Goal: Transaction & Acquisition: Purchase product/service

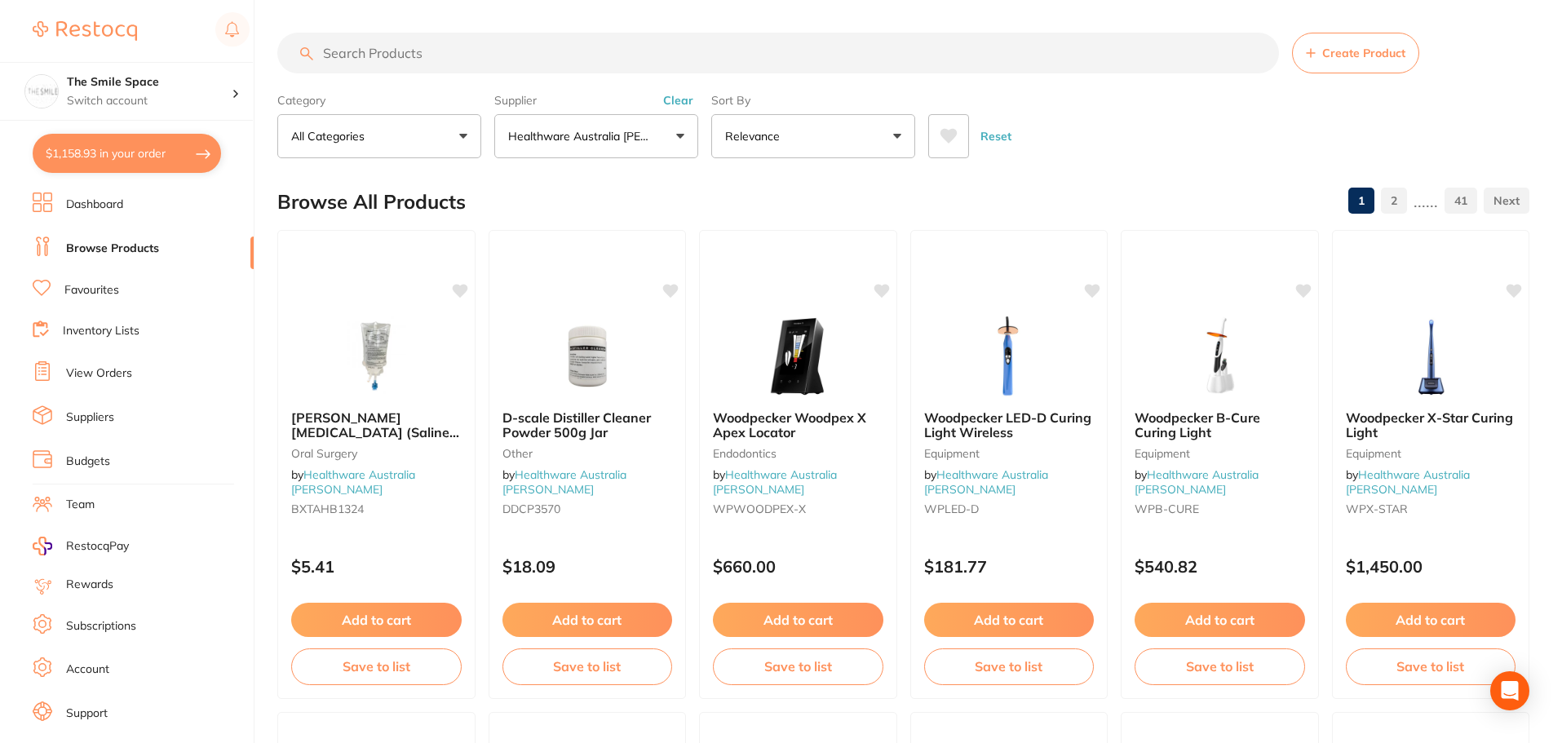
scroll to position [1380, 0]
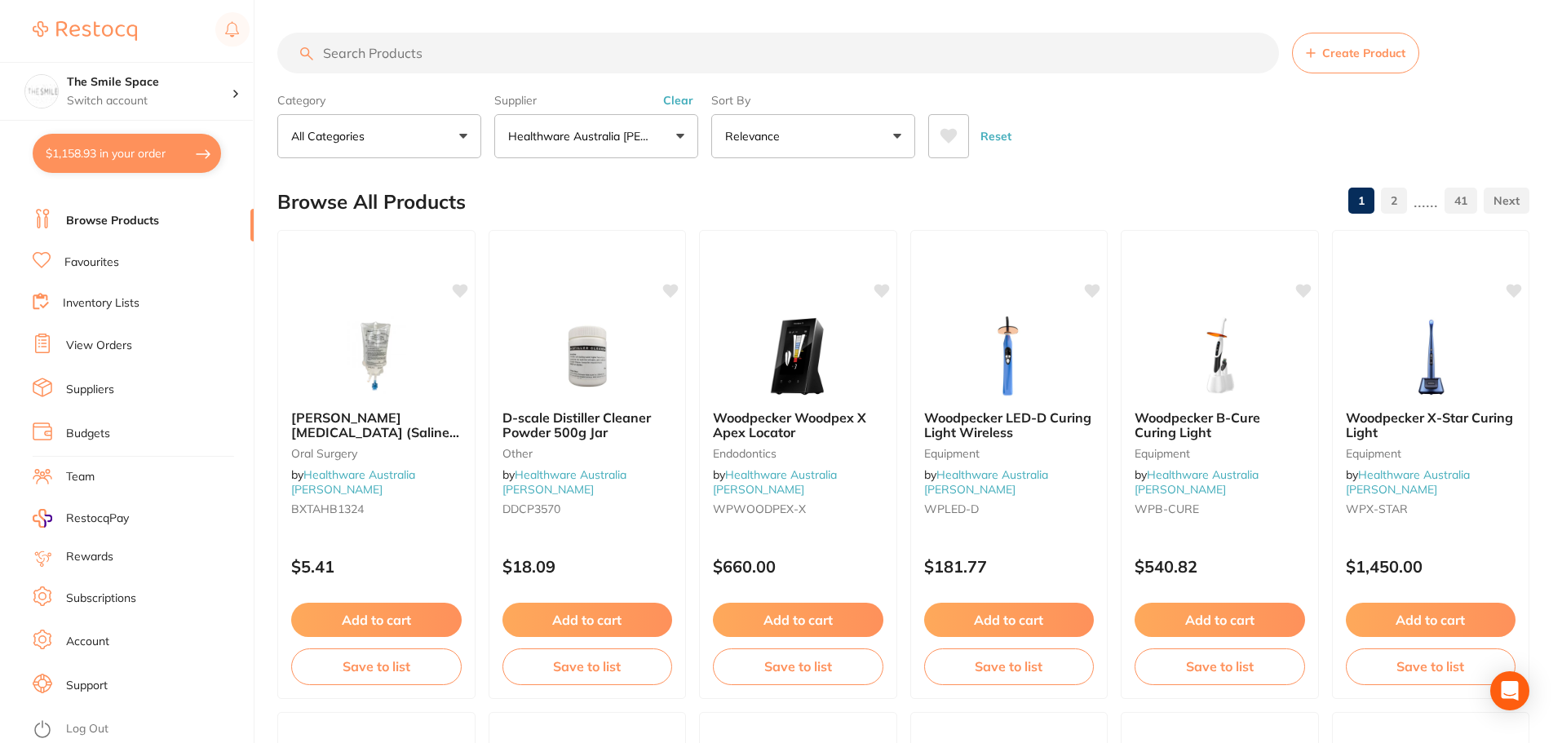
click at [114, 336] on li "View Orders" at bounding box center [143, 346] width 221 height 24
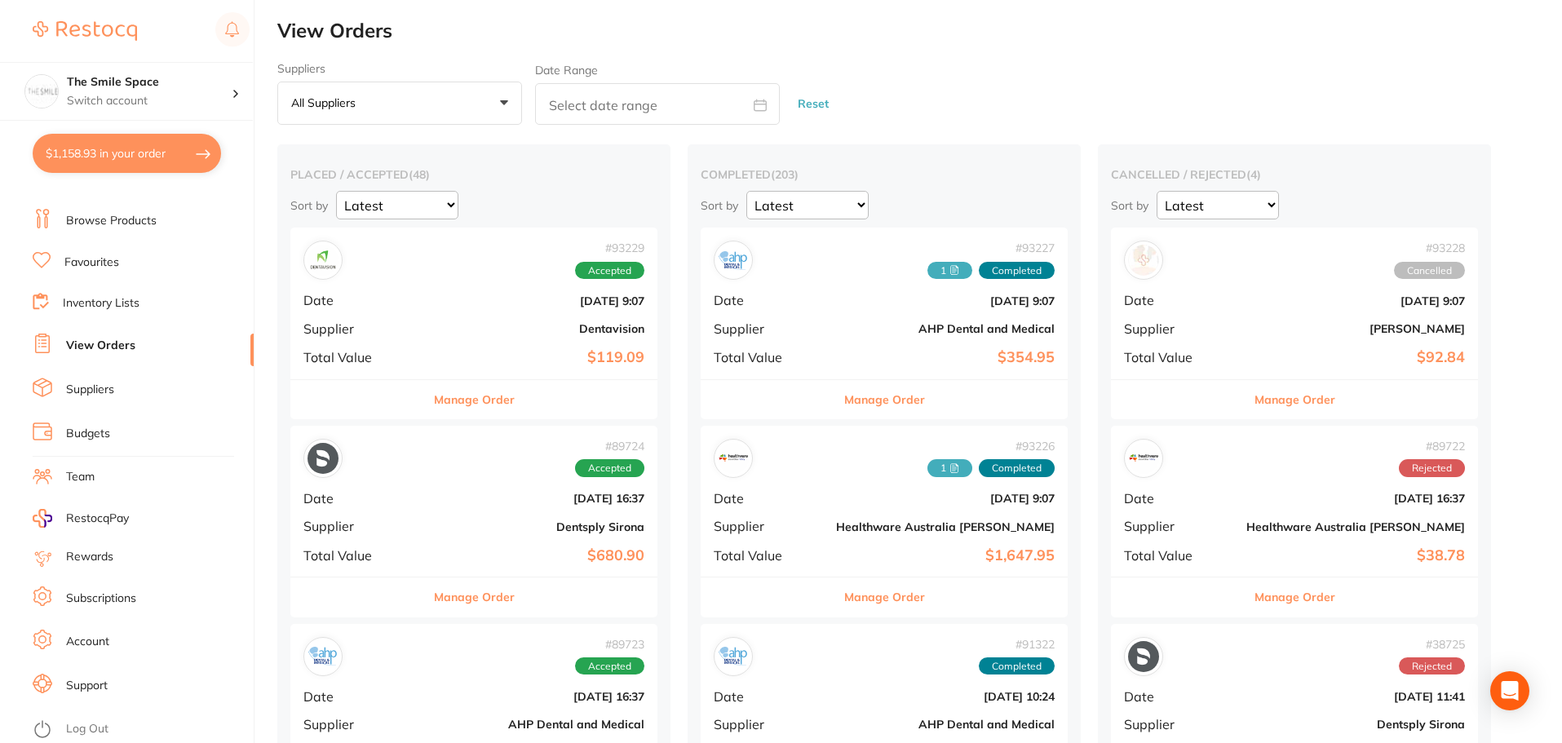
click at [422, 108] on button "All suppliers +0" at bounding box center [399, 104] width 245 height 44
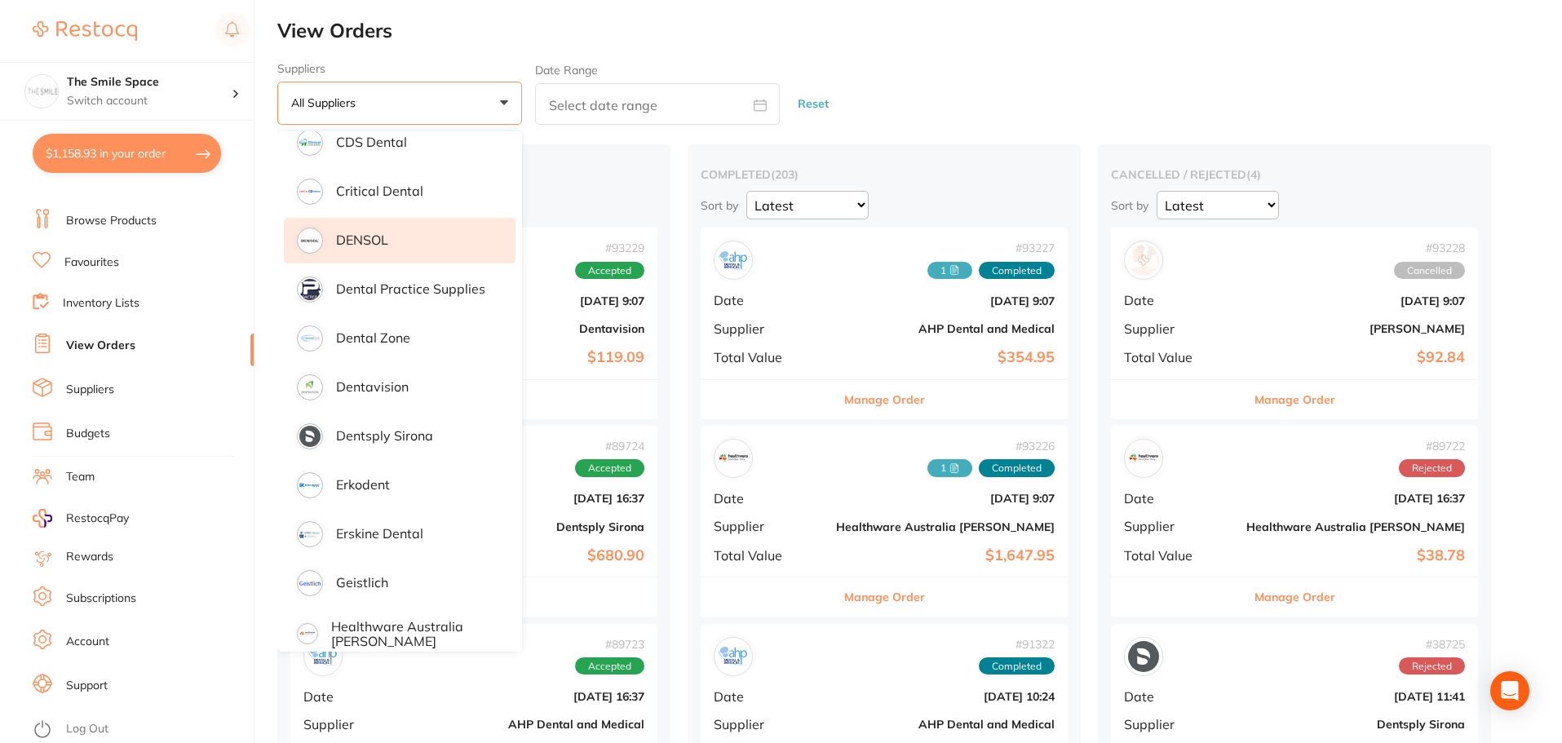
scroll to position [571, 0]
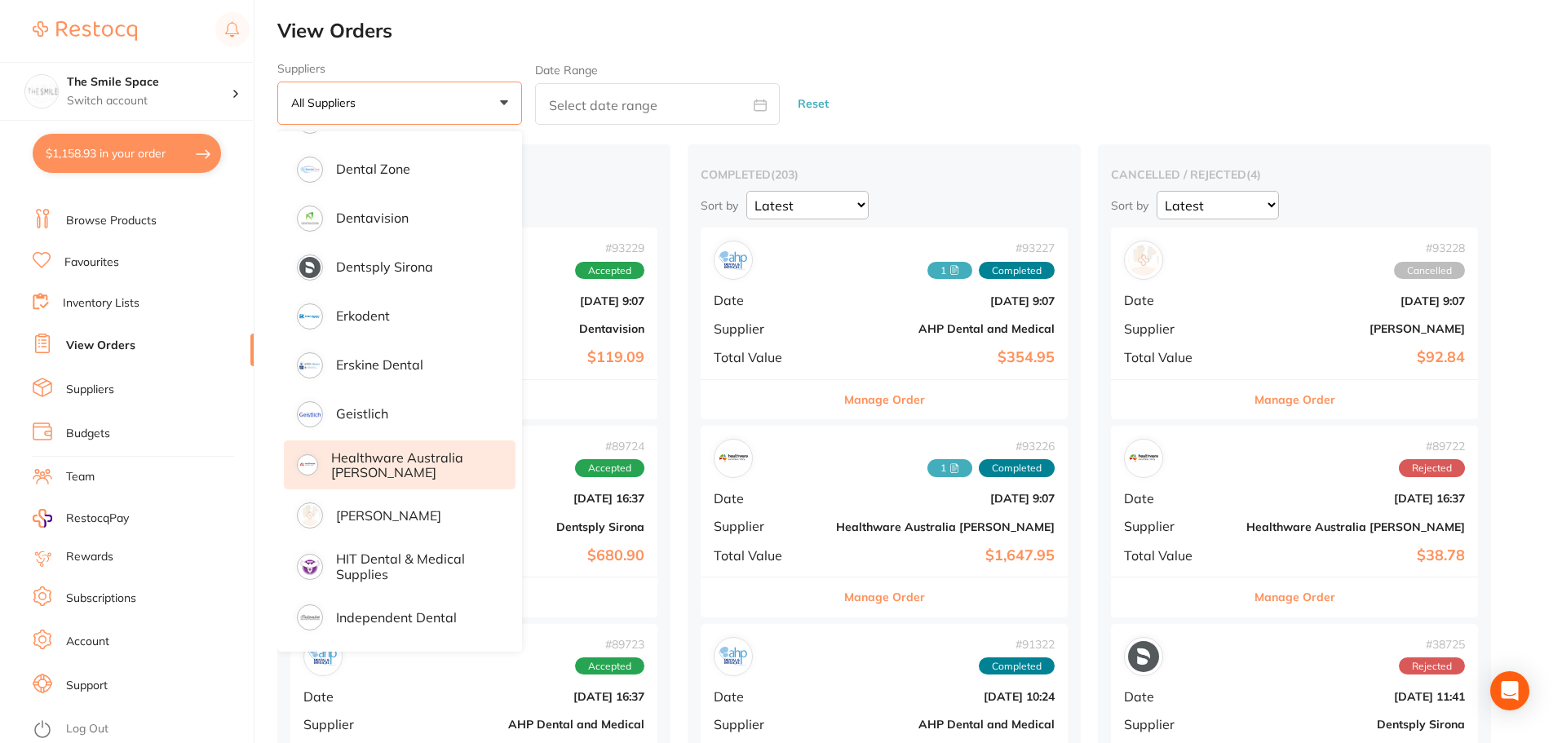
click at [384, 465] on p "Healthware Australia [PERSON_NAME]" at bounding box center [412, 465] width 162 height 30
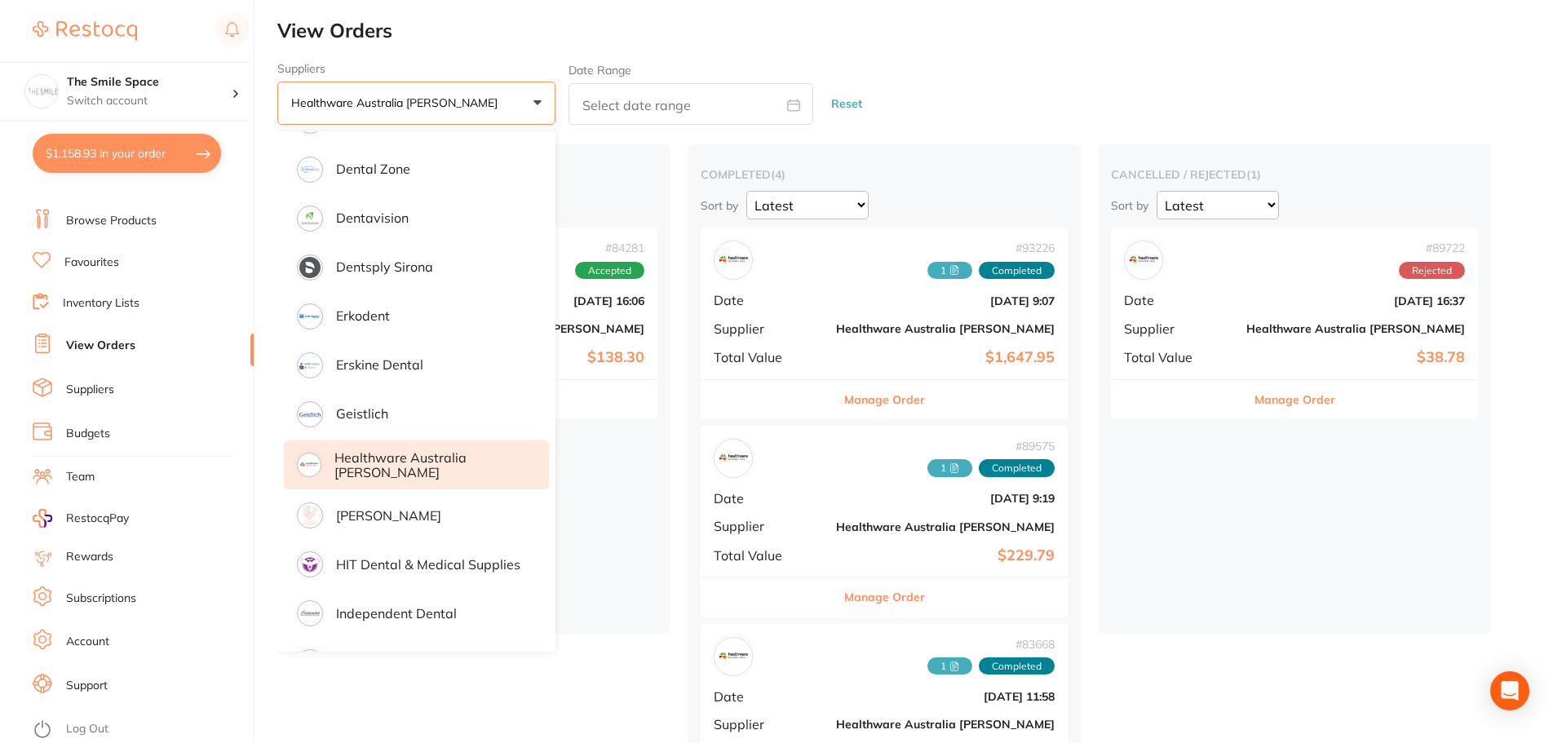
click at [911, 65] on div "Suppliers Healthware [GEOGRAPHIC_DATA] [PERSON_NAME] +0 All suppliers AB Orthod…" at bounding box center [919, 94] width 1285 height 64
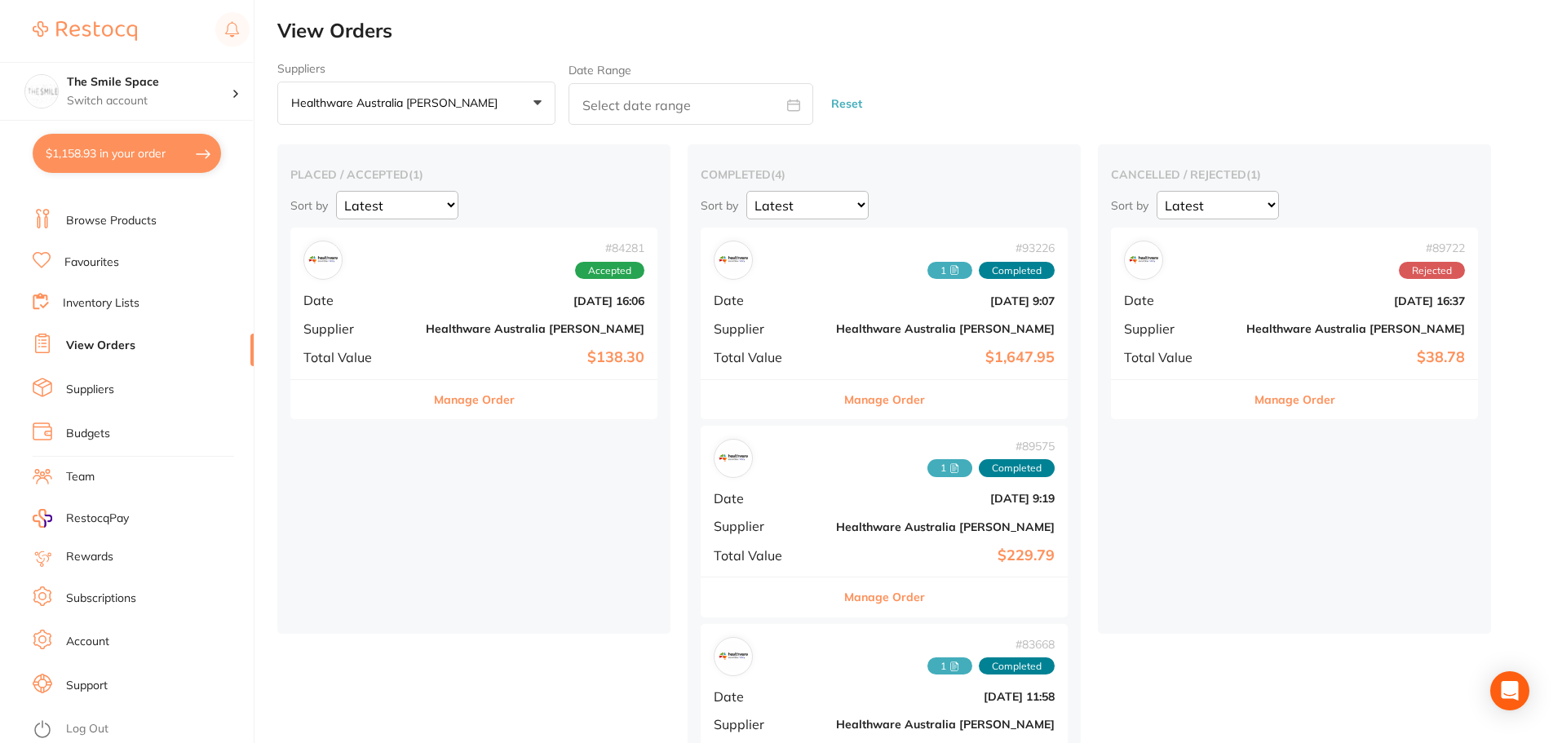
click at [844, 402] on button "Manage Order" at bounding box center [884, 399] width 81 height 39
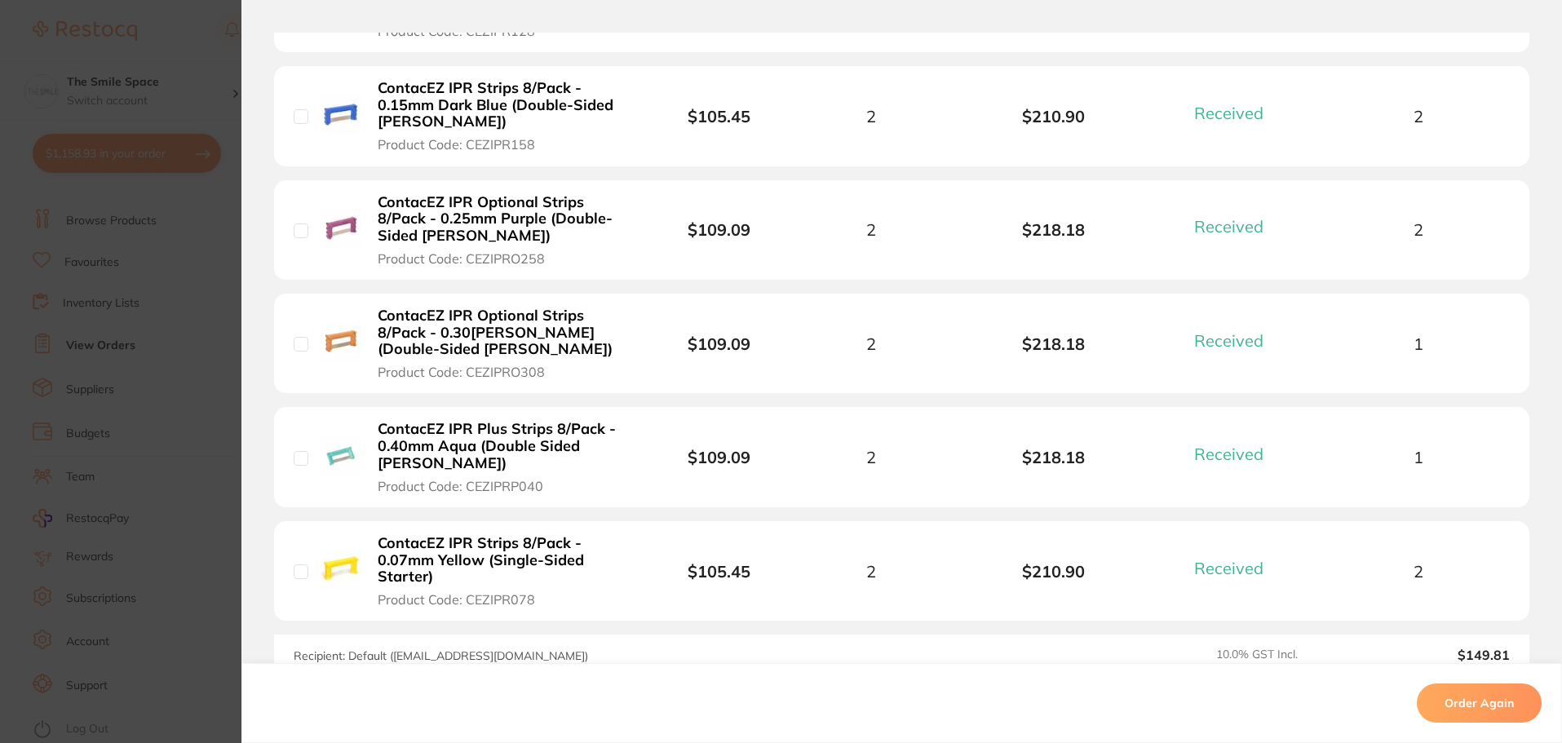
scroll to position [947, 0]
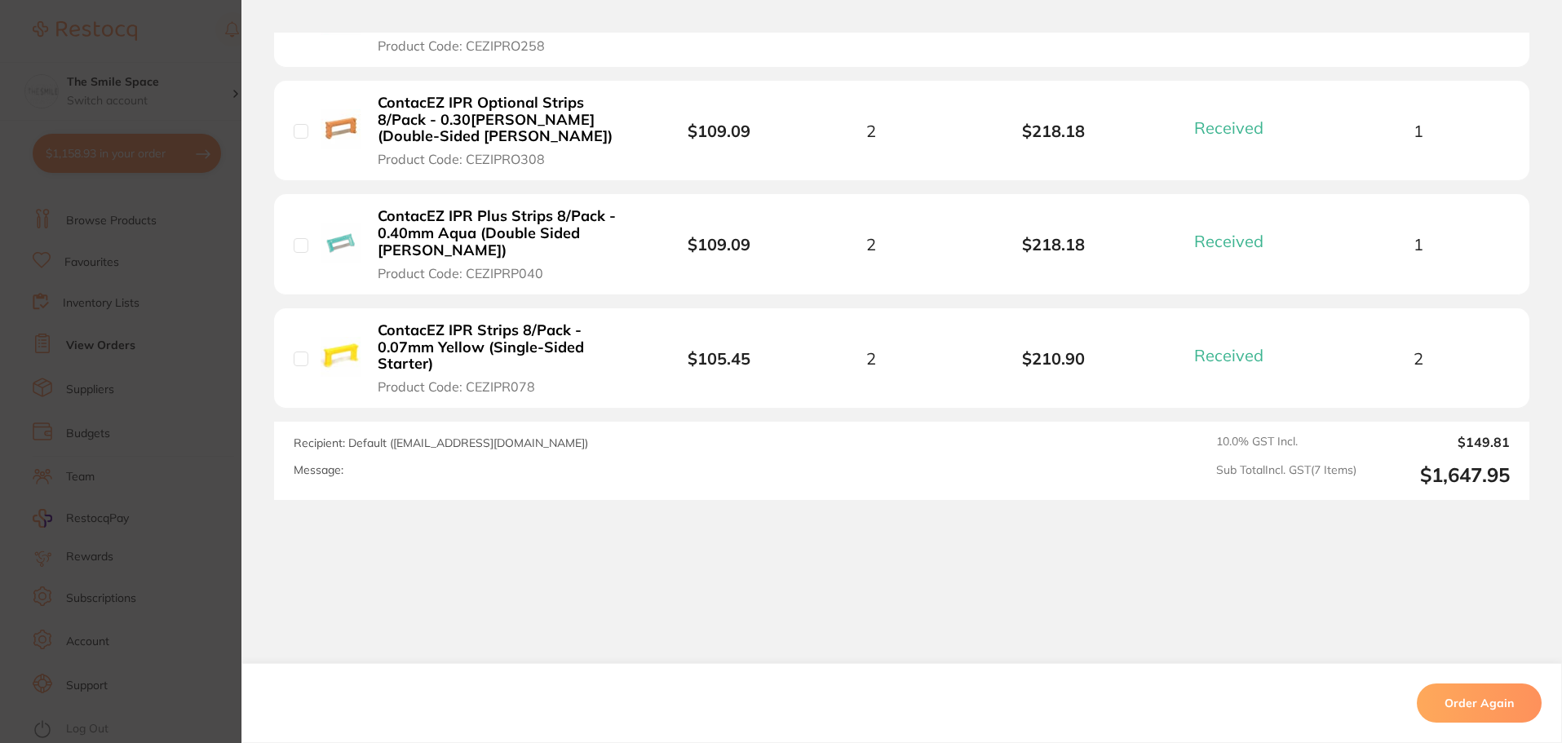
click at [179, 388] on section "Order ID: Restocq- 93226 Order Information 7 Received Completed Order Order Dat…" at bounding box center [781, 371] width 1562 height 743
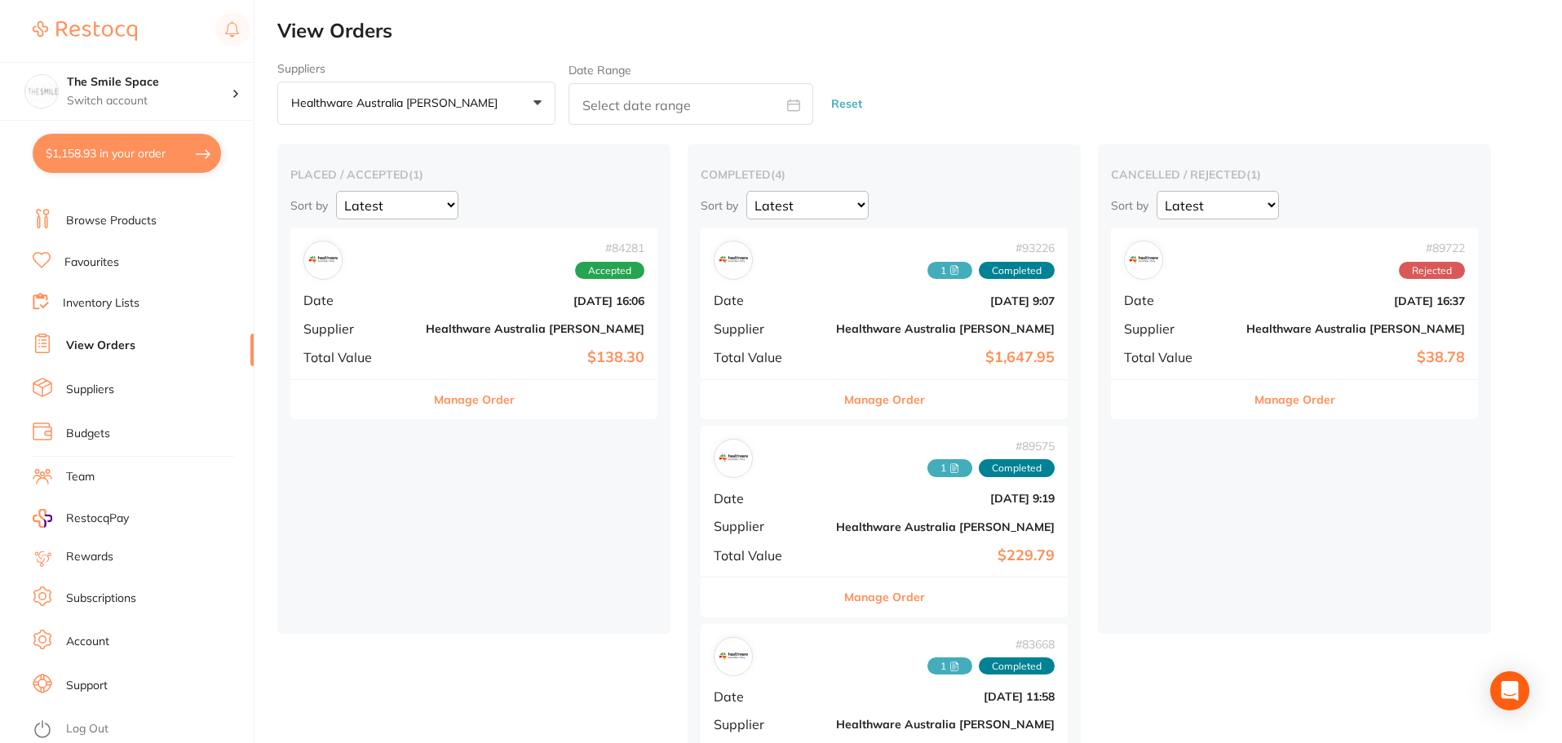
click at [455, 417] on button "Manage Order" at bounding box center [474, 399] width 81 height 39
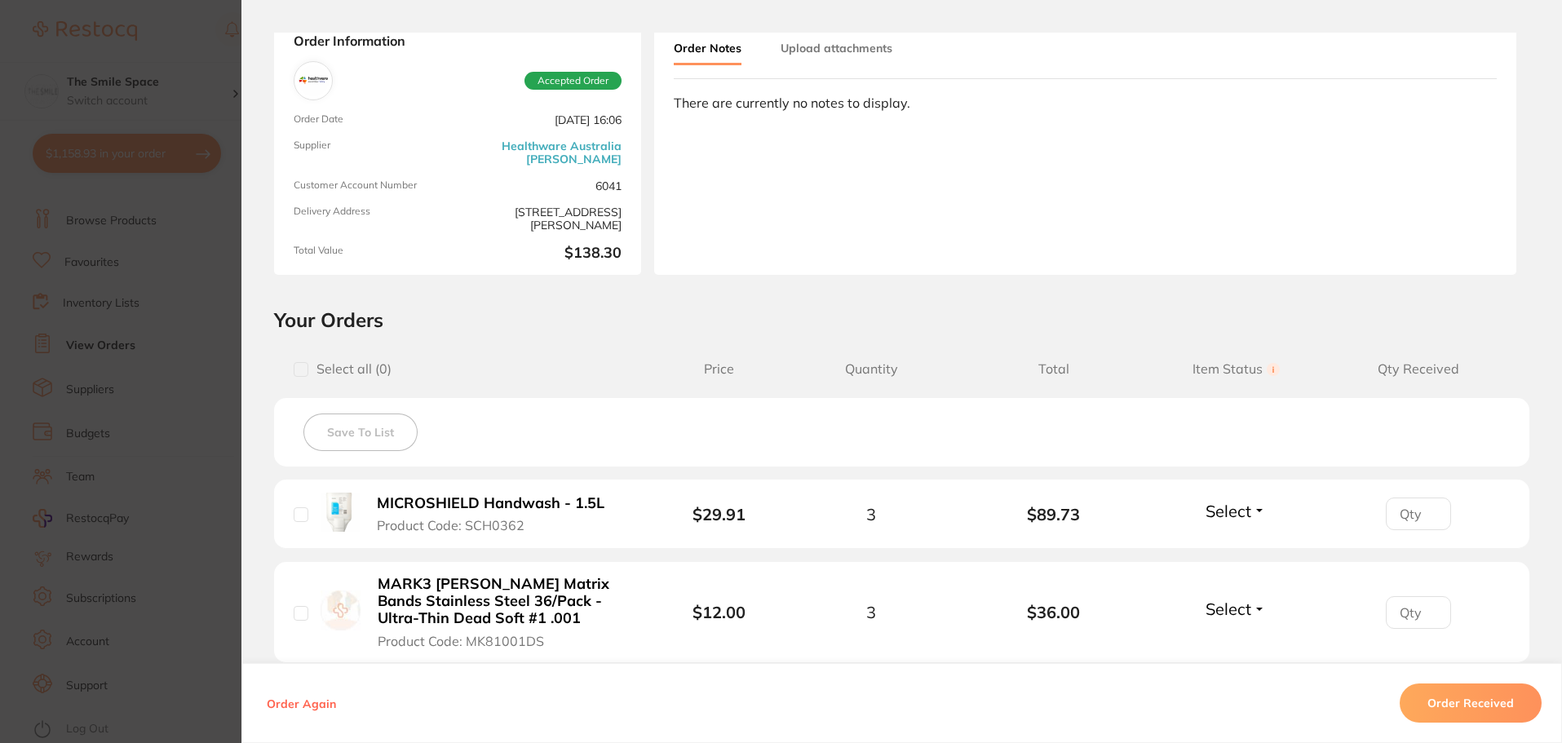
scroll to position [245, 0]
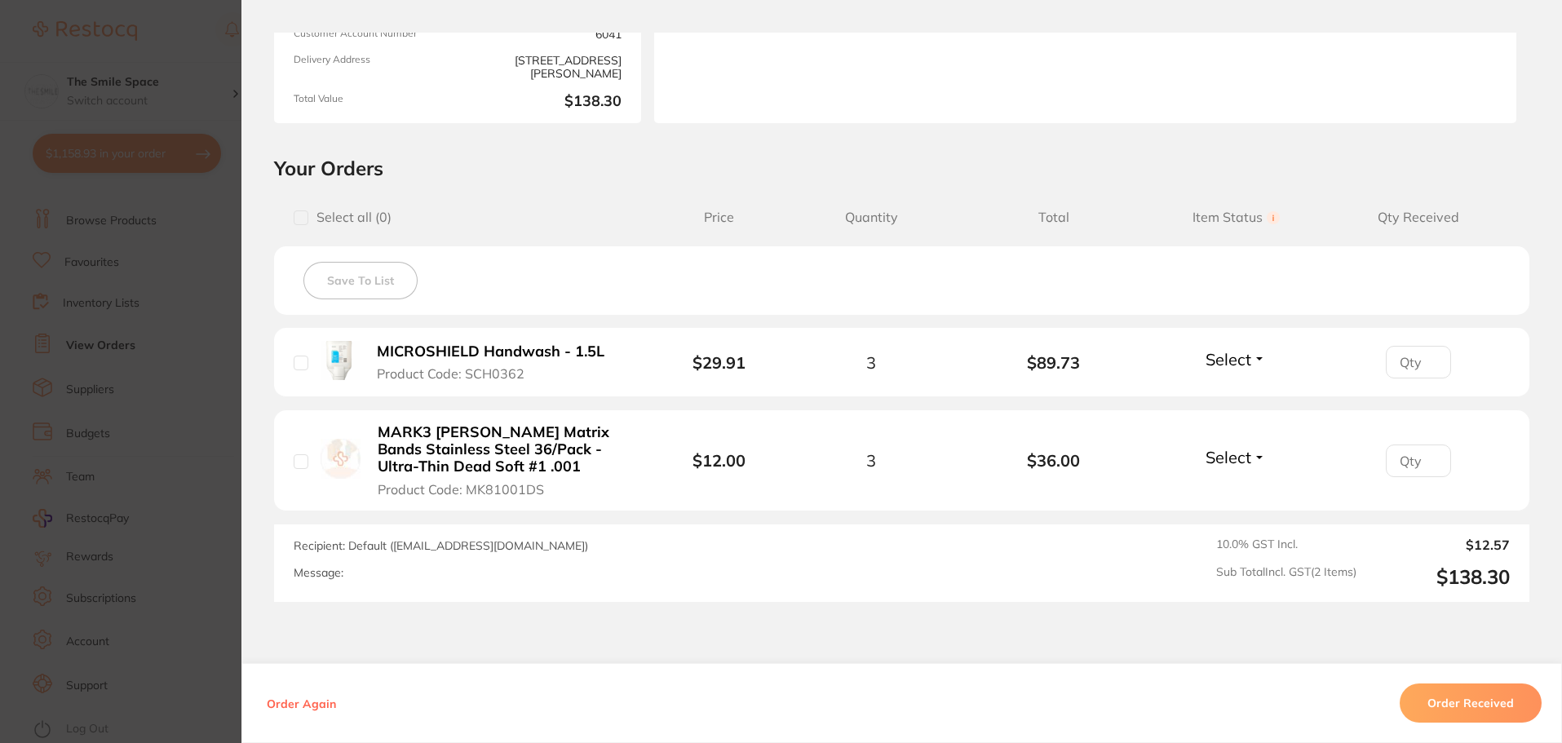
click at [226, 317] on section "Order ID: Restocq- 84281 Order Information Accepted Order Order Date [DATE] 16:…" at bounding box center [781, 371] width 1562 height 743
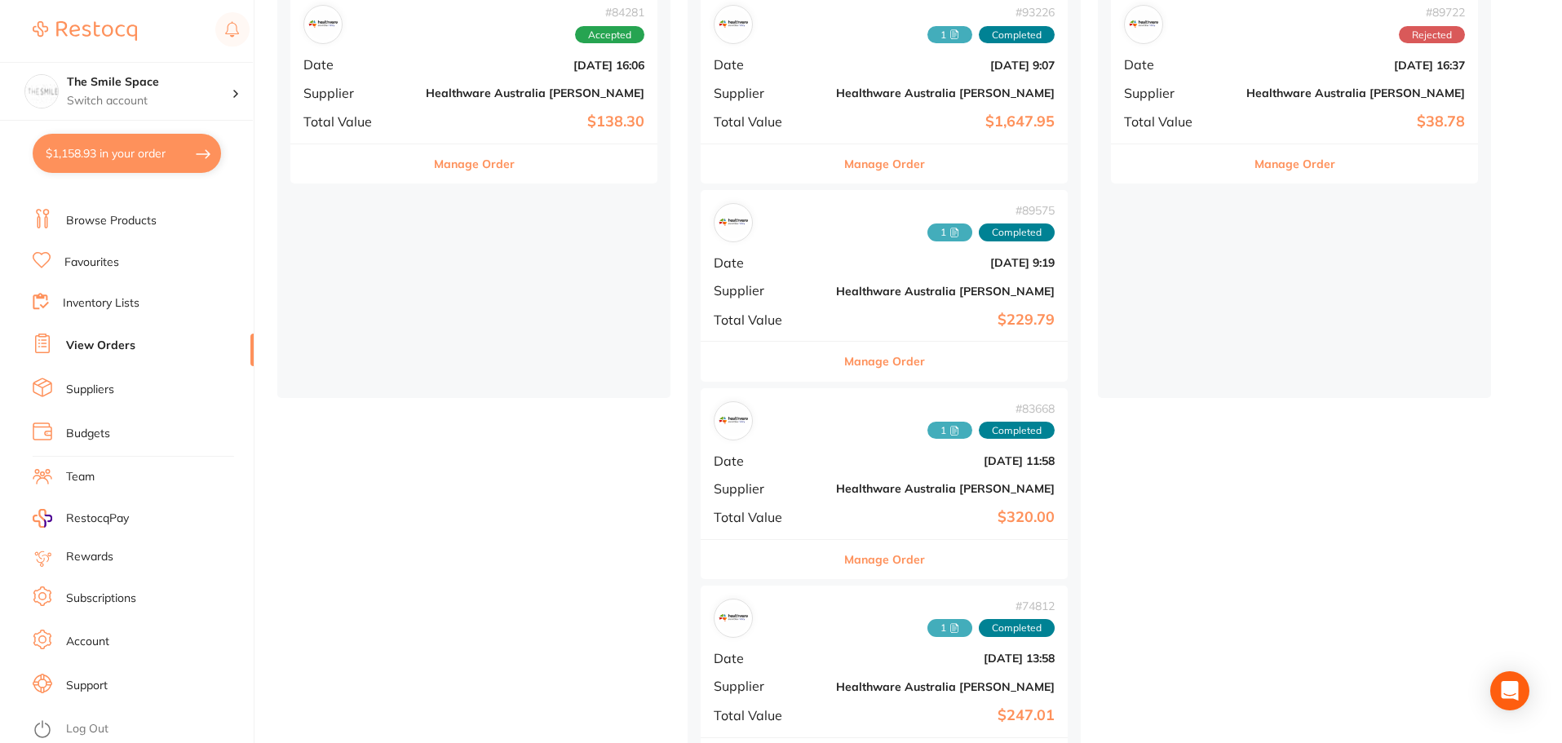
scroll to position [245, 0]
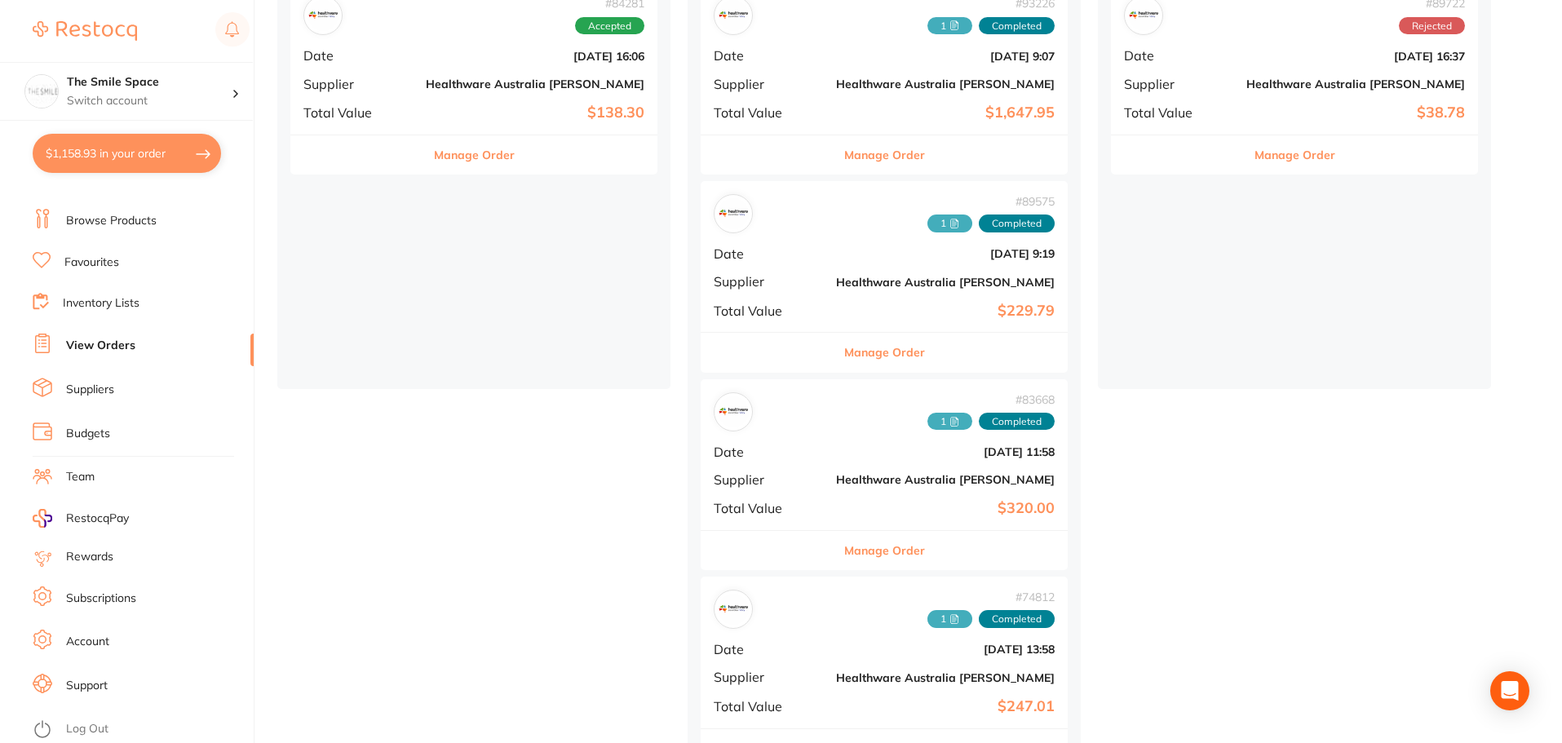
click at [844, 346] on button "Manage Order" at bounding box center [884, 352] width 81 height 39
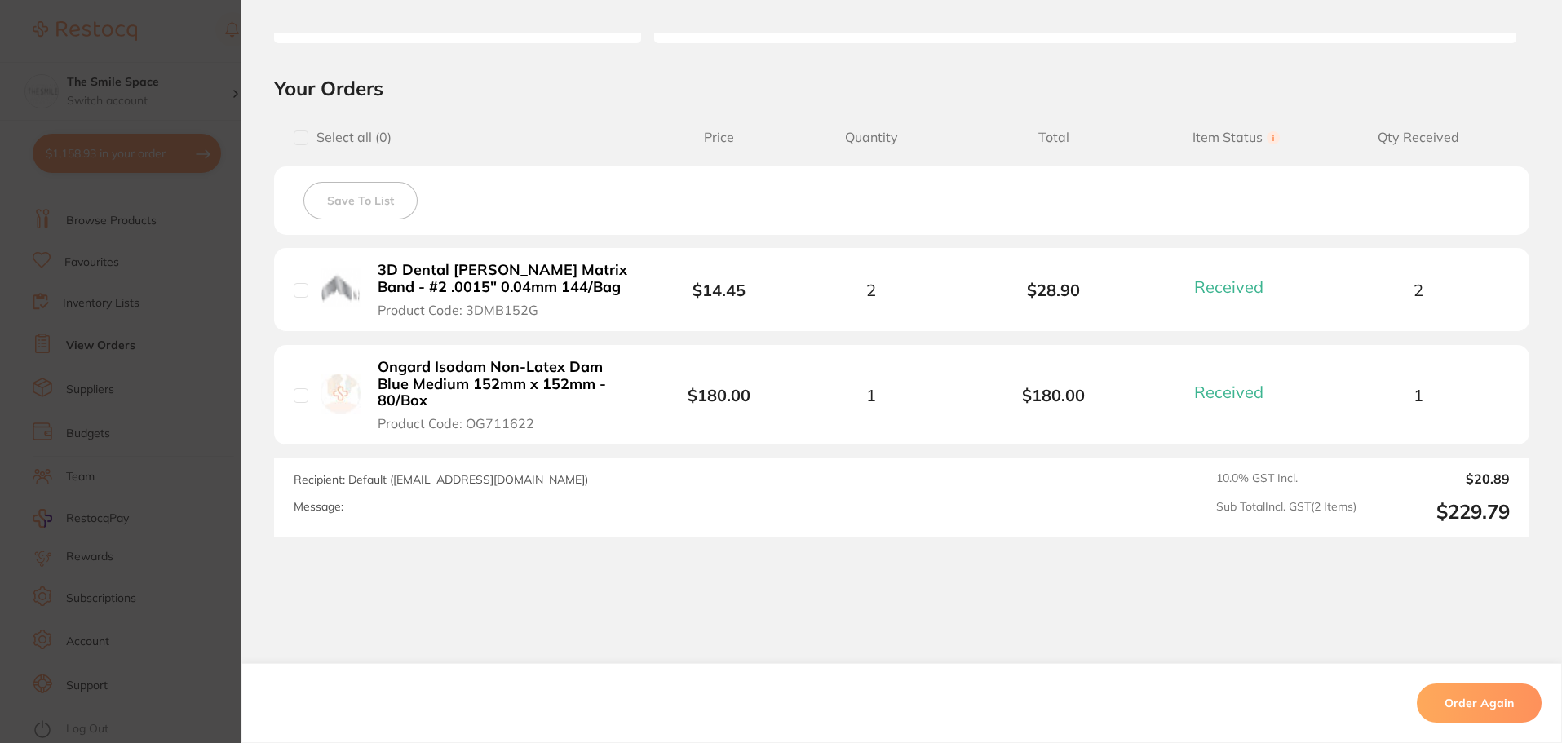
scroll to position [326, 0]
click at [189, 330] on section "Order ID: Restocq- 89575 Order Information 2 Received Completed Order Order Dat…" at bounding box center [781, 371] width 1562 height 743
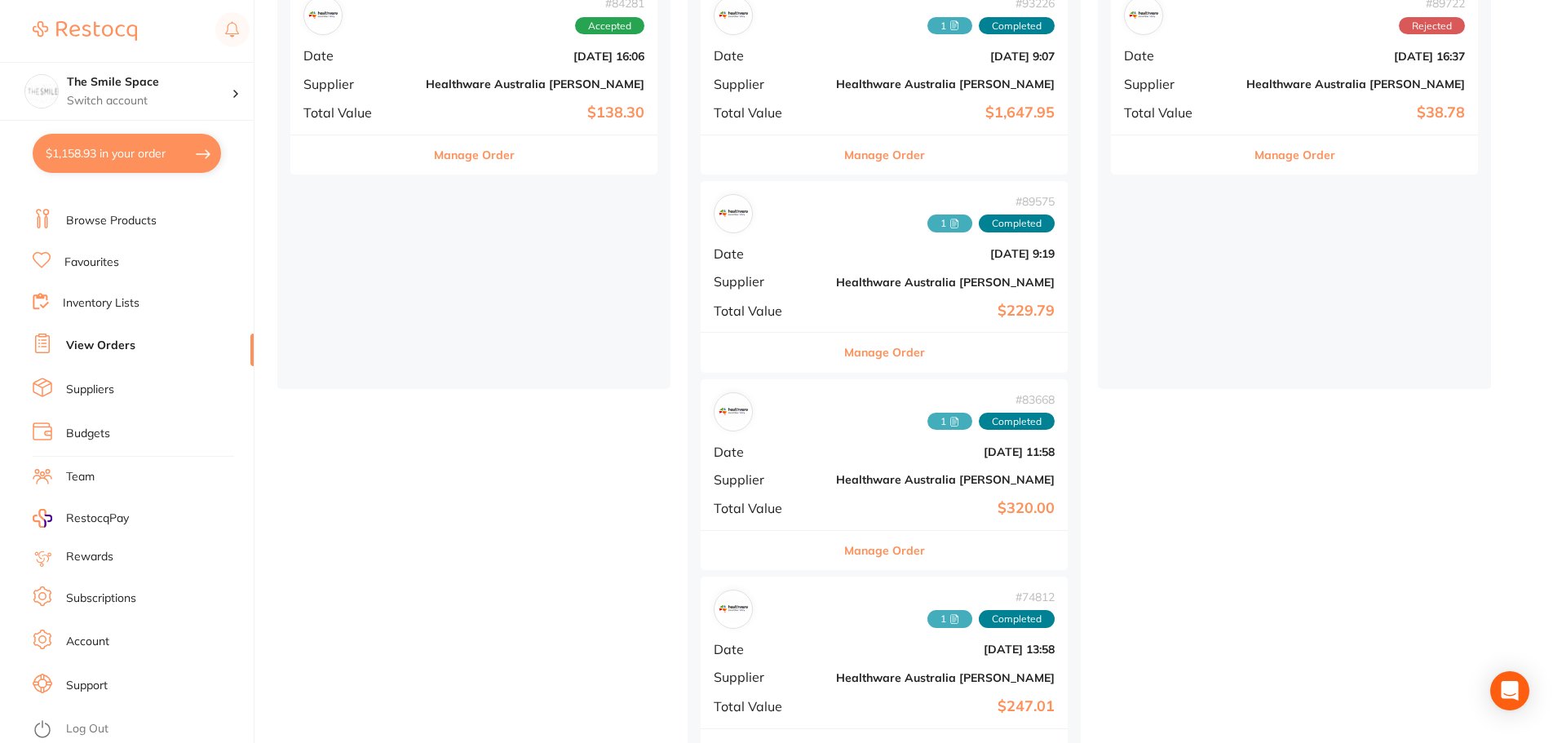
click at [844, 554] on button "Manage Order" at bounding box center [884, 550] width 81 height 39
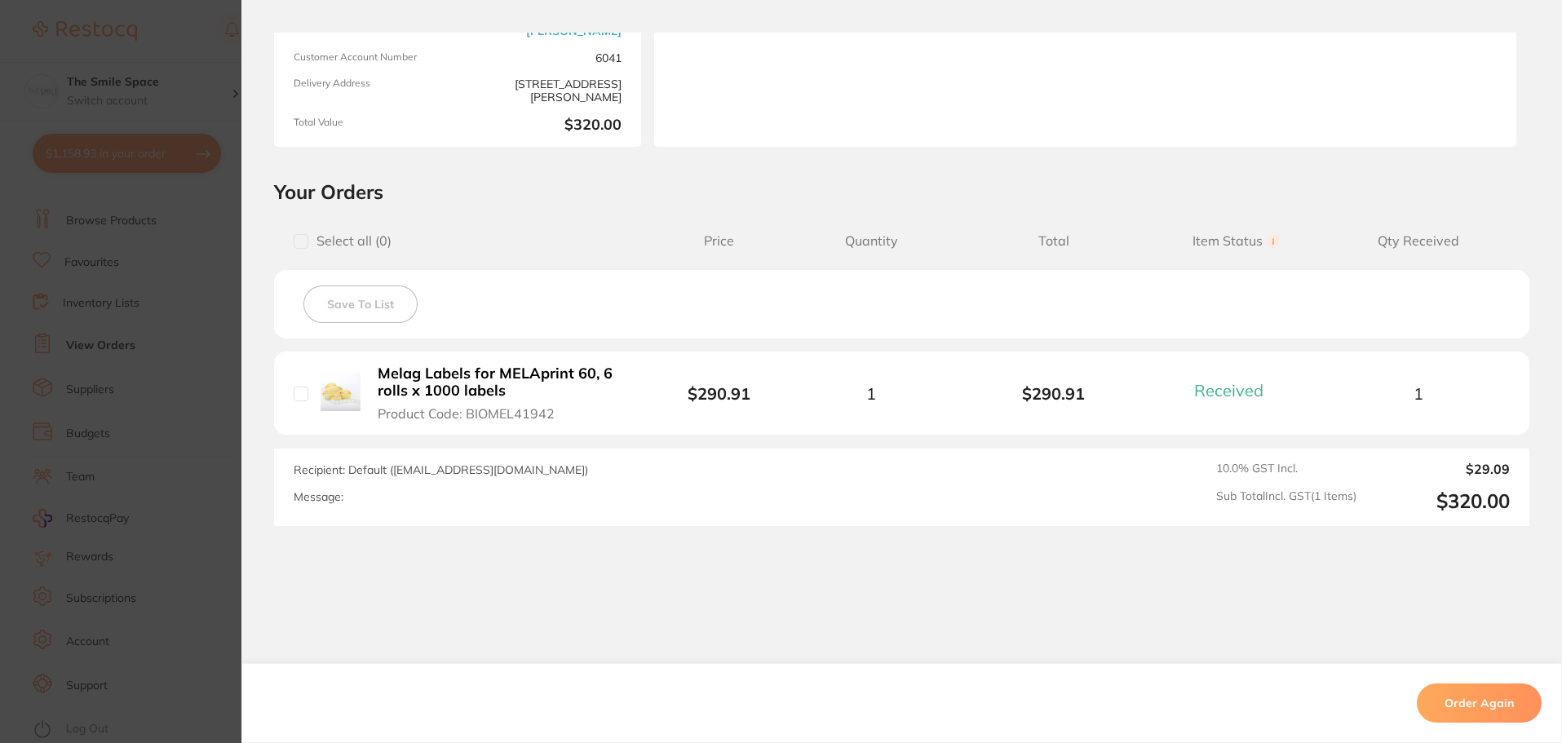
scroll to position [247, 0]
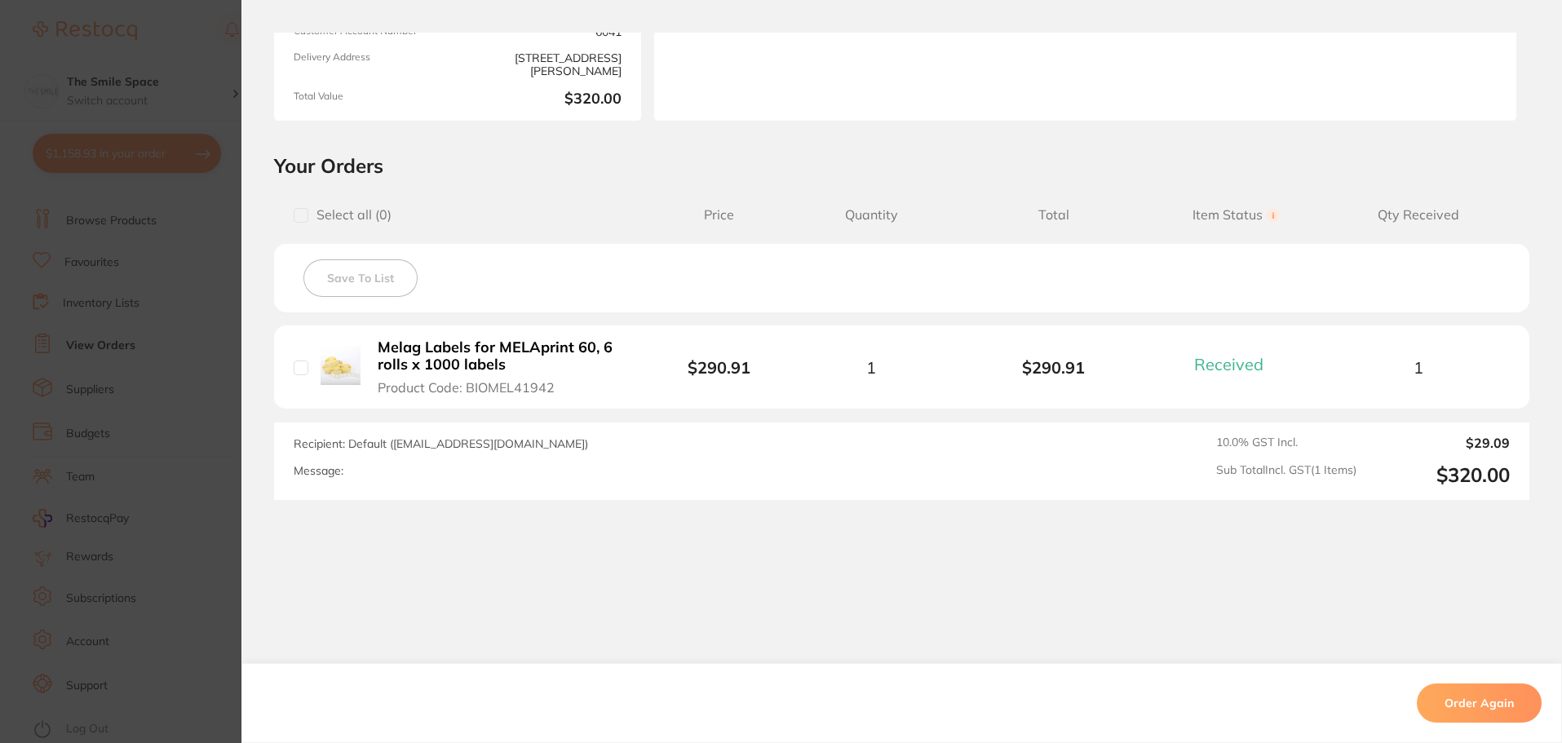
click at [229, 368] on section "Order ID: Restocq- 83668 Order Information 1 Received Completed Order Order Dat…" at bounding box center [781, 371] width 1562 height 743
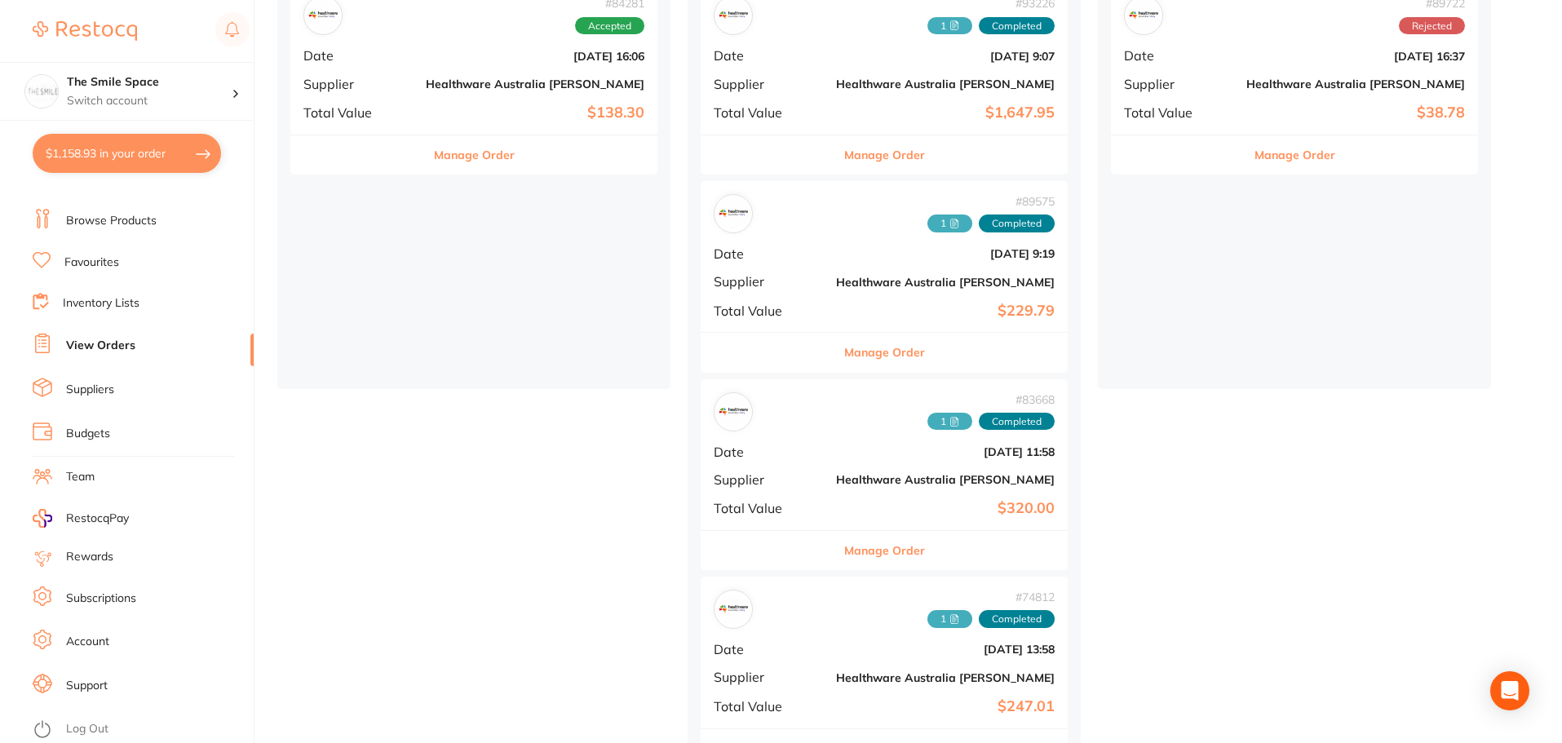
scroll to position [294, 0]
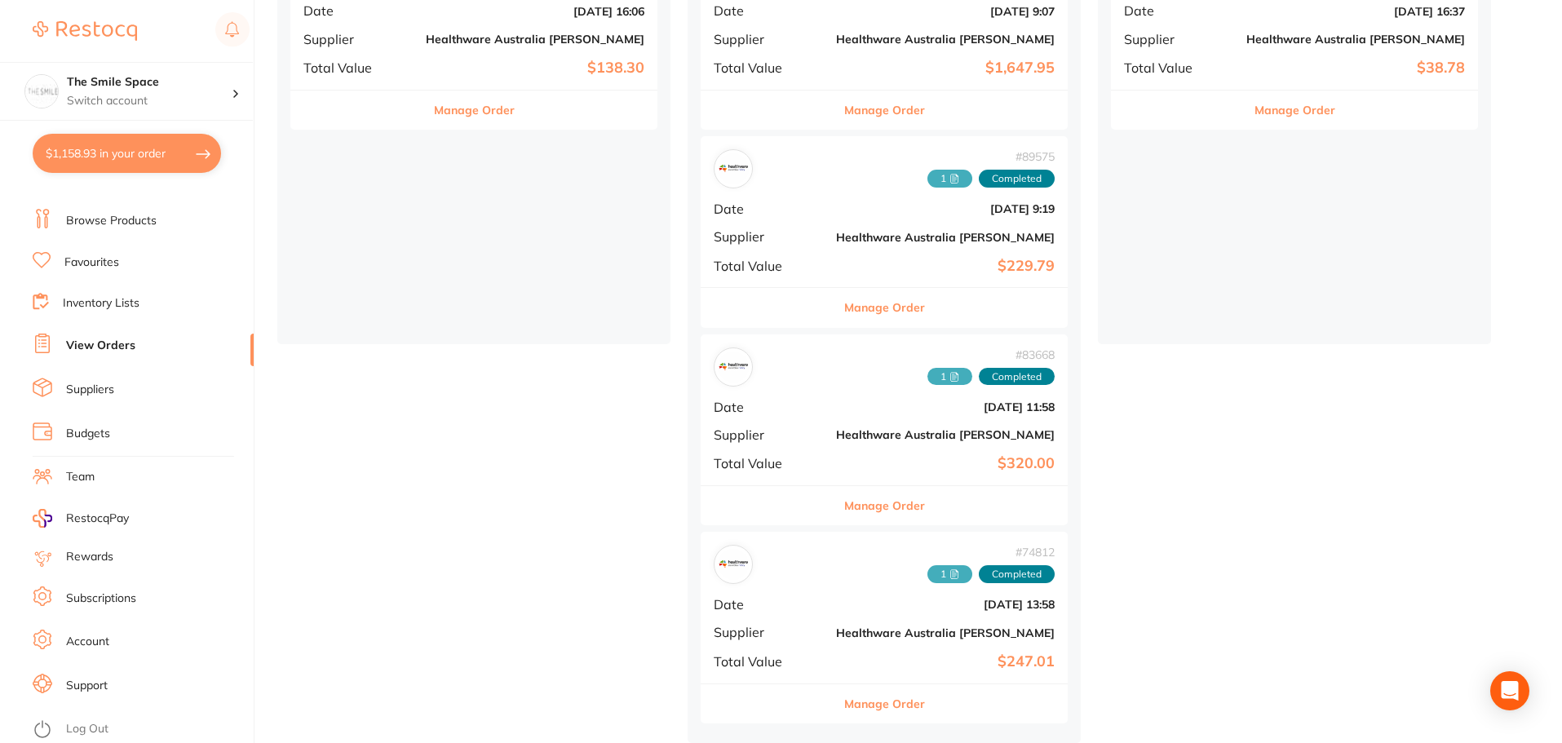
click at [844, 702] on button "Manage Order" at bounding box center [884, 703] width 81 height 39
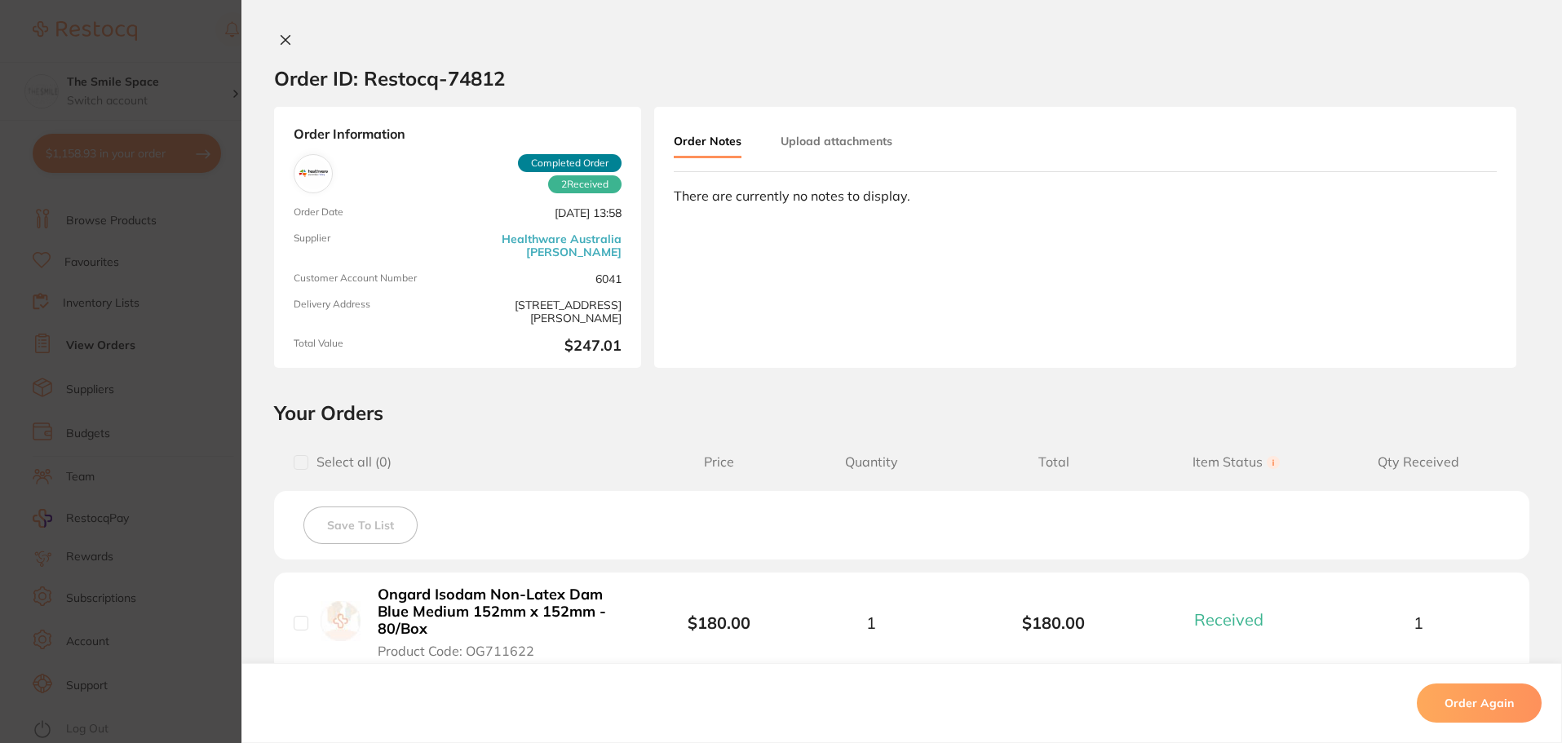
click at [812, 458] on span "Quantity" at bounding box center [871, 462] width 183 height 16
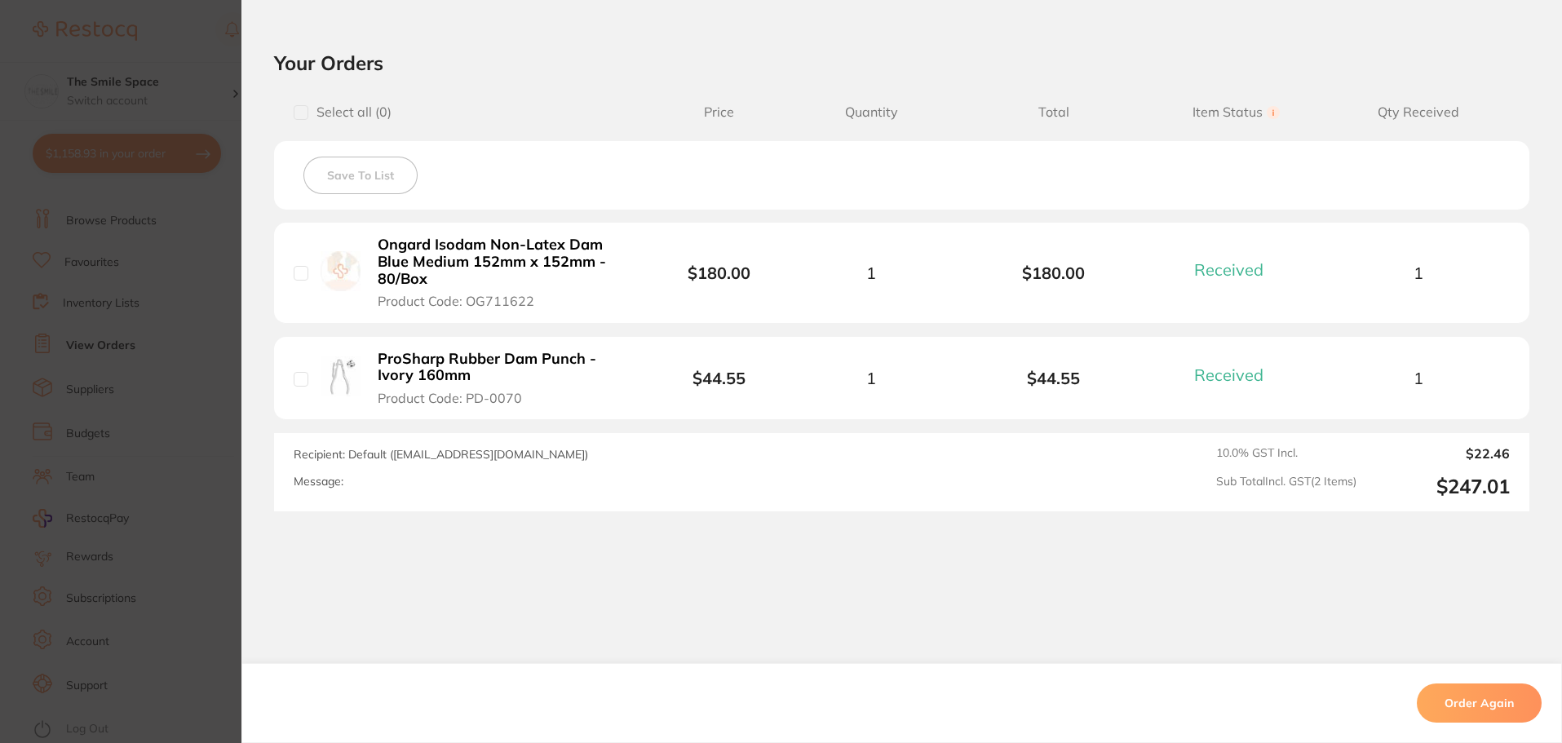
scroll to position [361, 0]
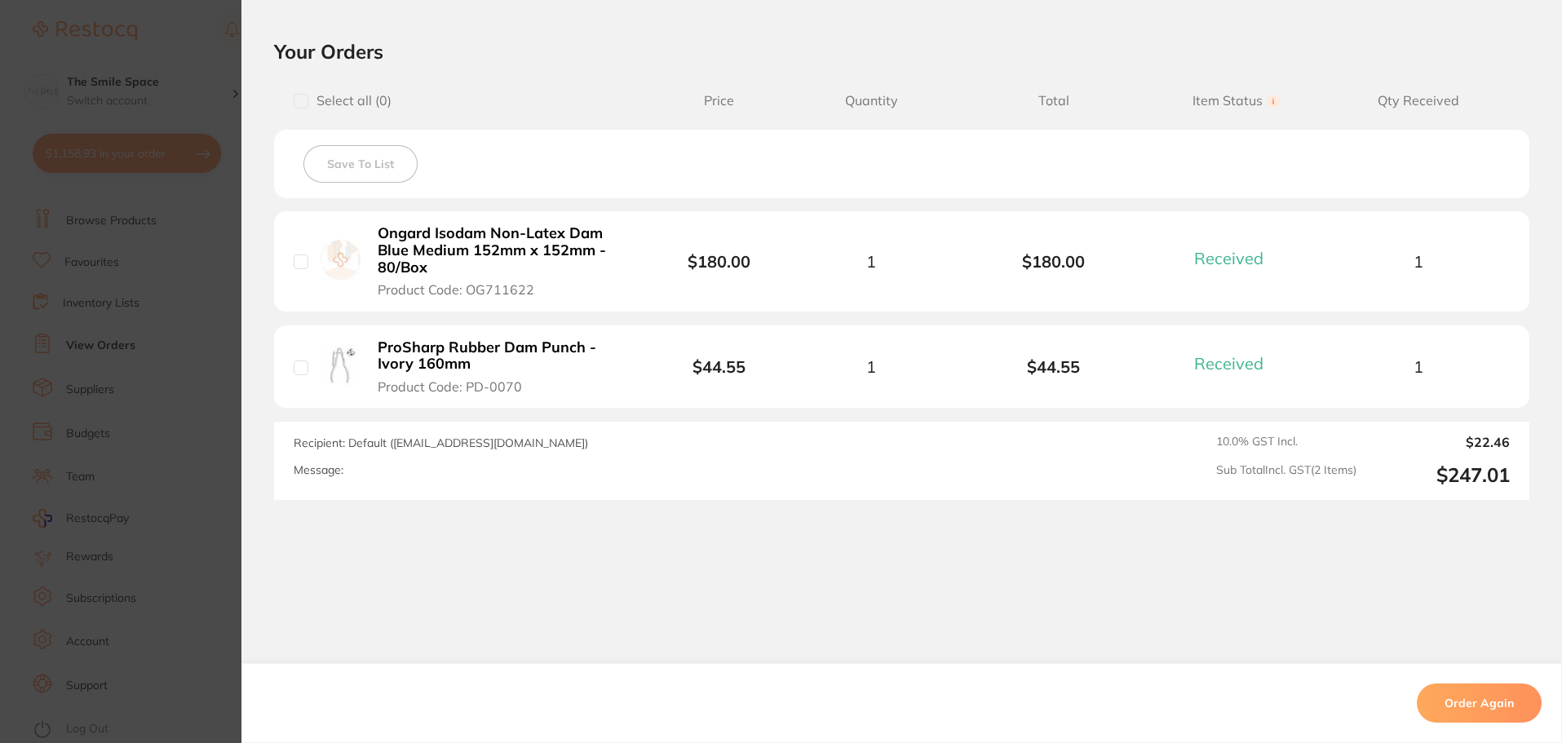
click at [209, 340] on section "Order ID: Restocq- 74812 Order Information 2 Received Completed Order Order Dat…" at bounding box center [781, 371] width 1562 height 743
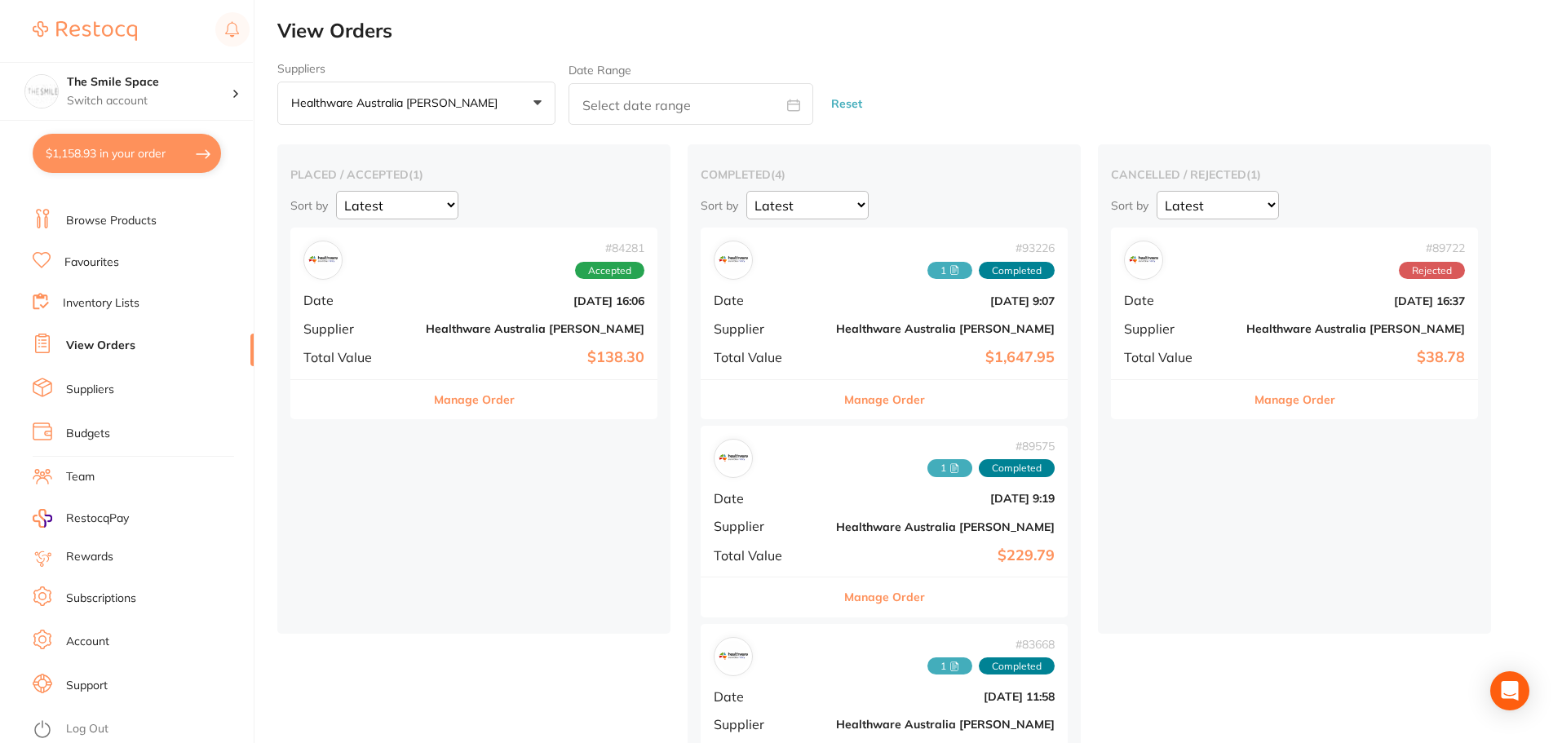
click at [444, 403] on button "Manage Order" at bounding box center [474, 399] width 81 height 39
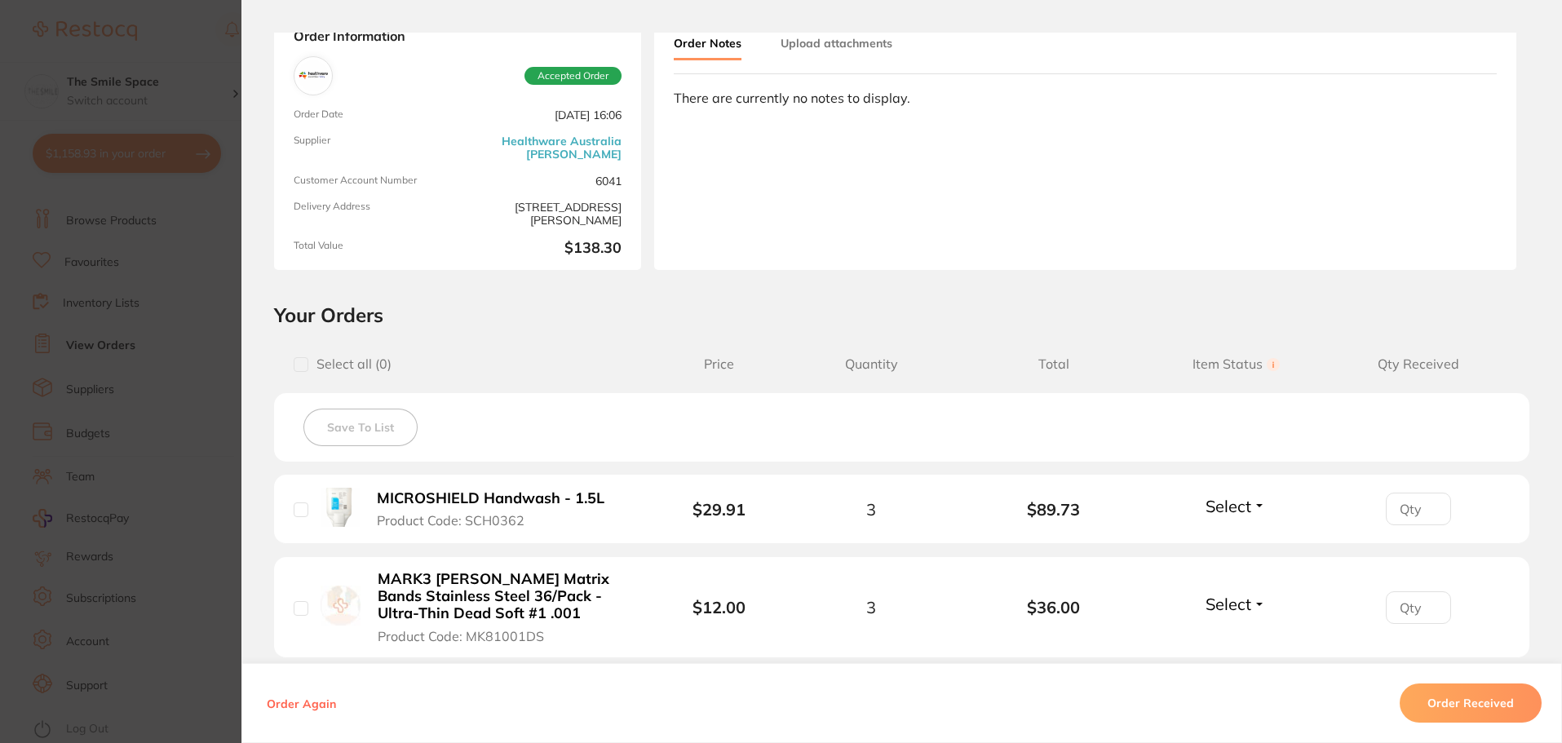
scroll to position [245, 0]
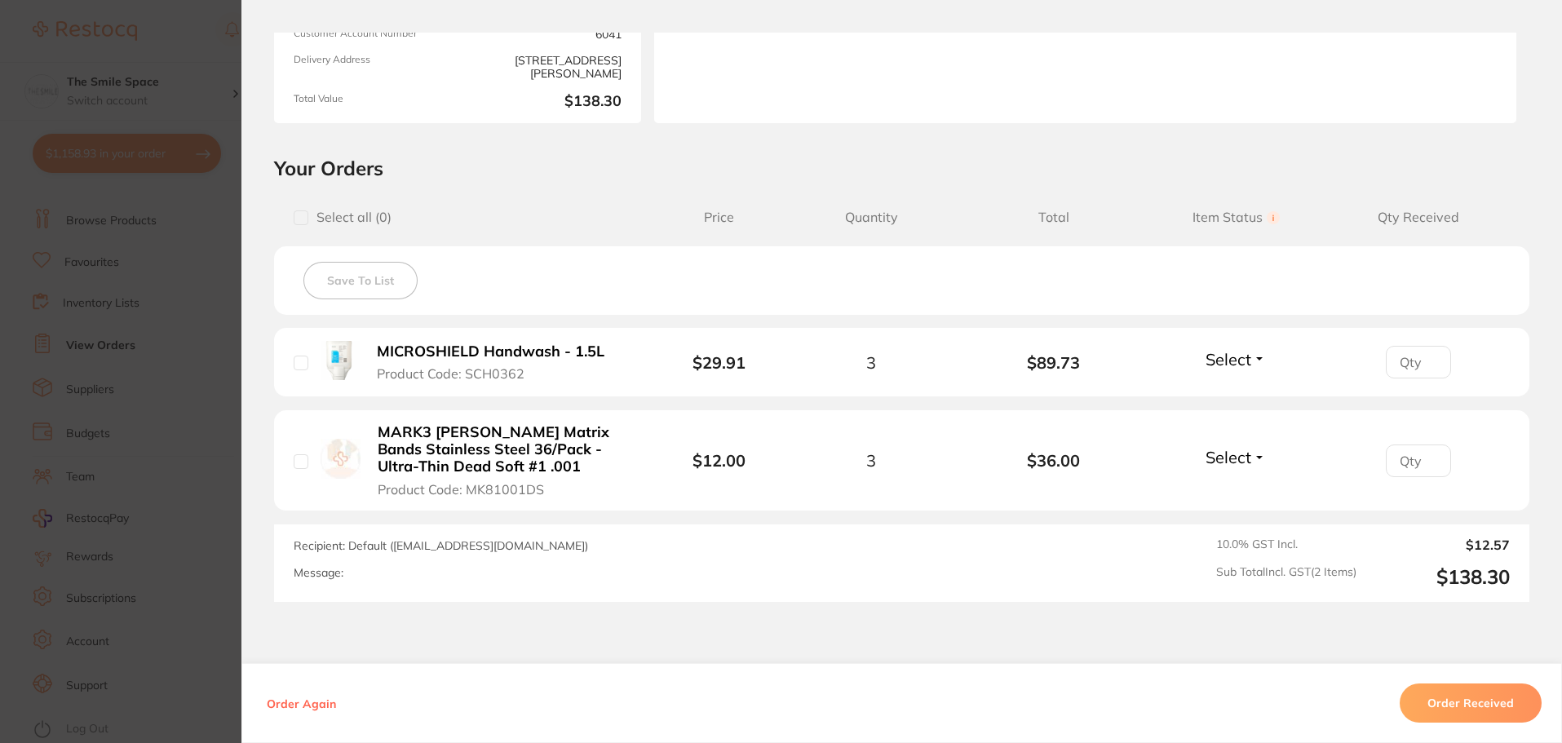
click at [212, 294] on section "Order ID: Restocq- 84281 Order Information Accepted Order Order Date [DATE] 16:…" at bounding box center [781, 371] width 1562 height 743
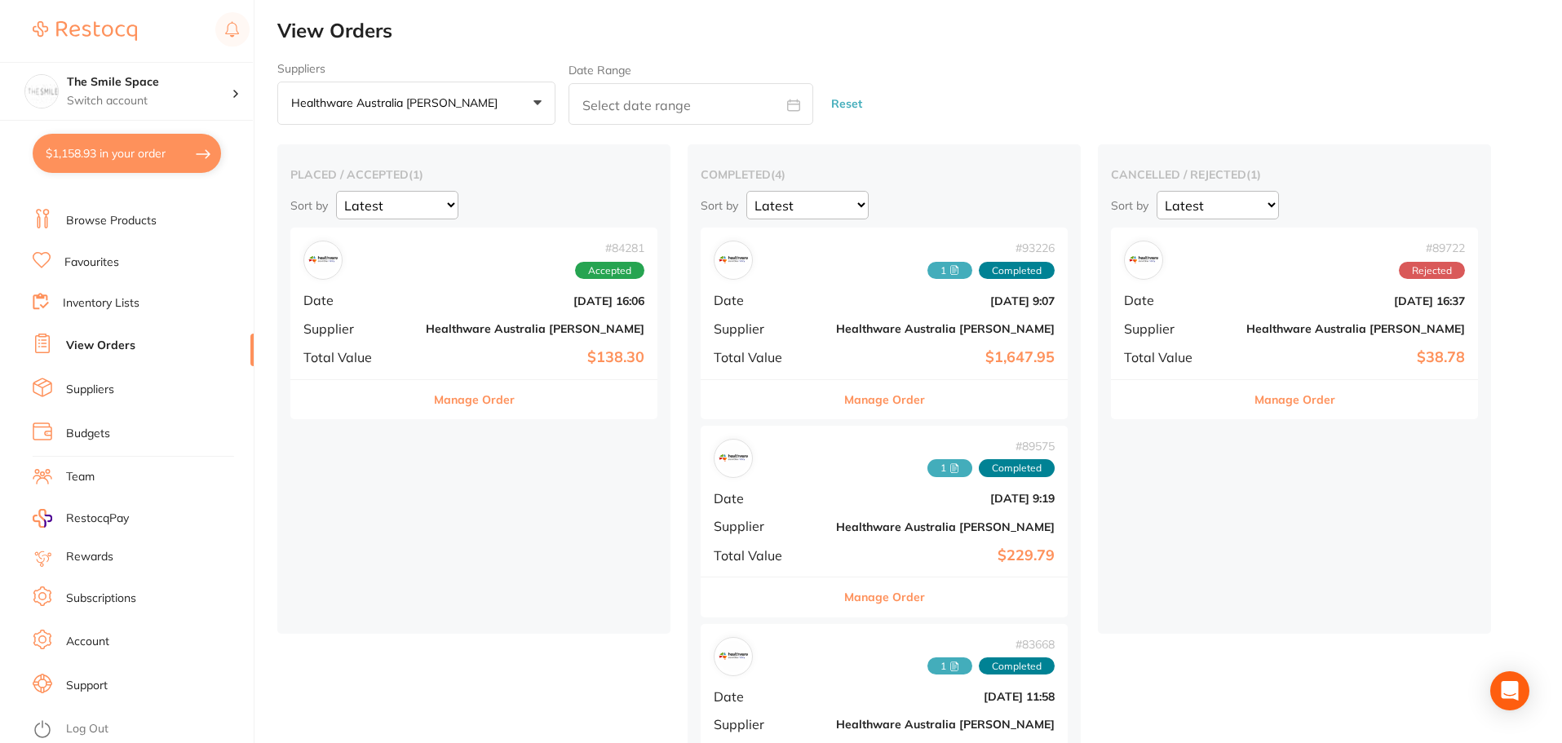
click at [844, 415] on button "Manage Order" at bounding box center [884, 399] width 81 height 39
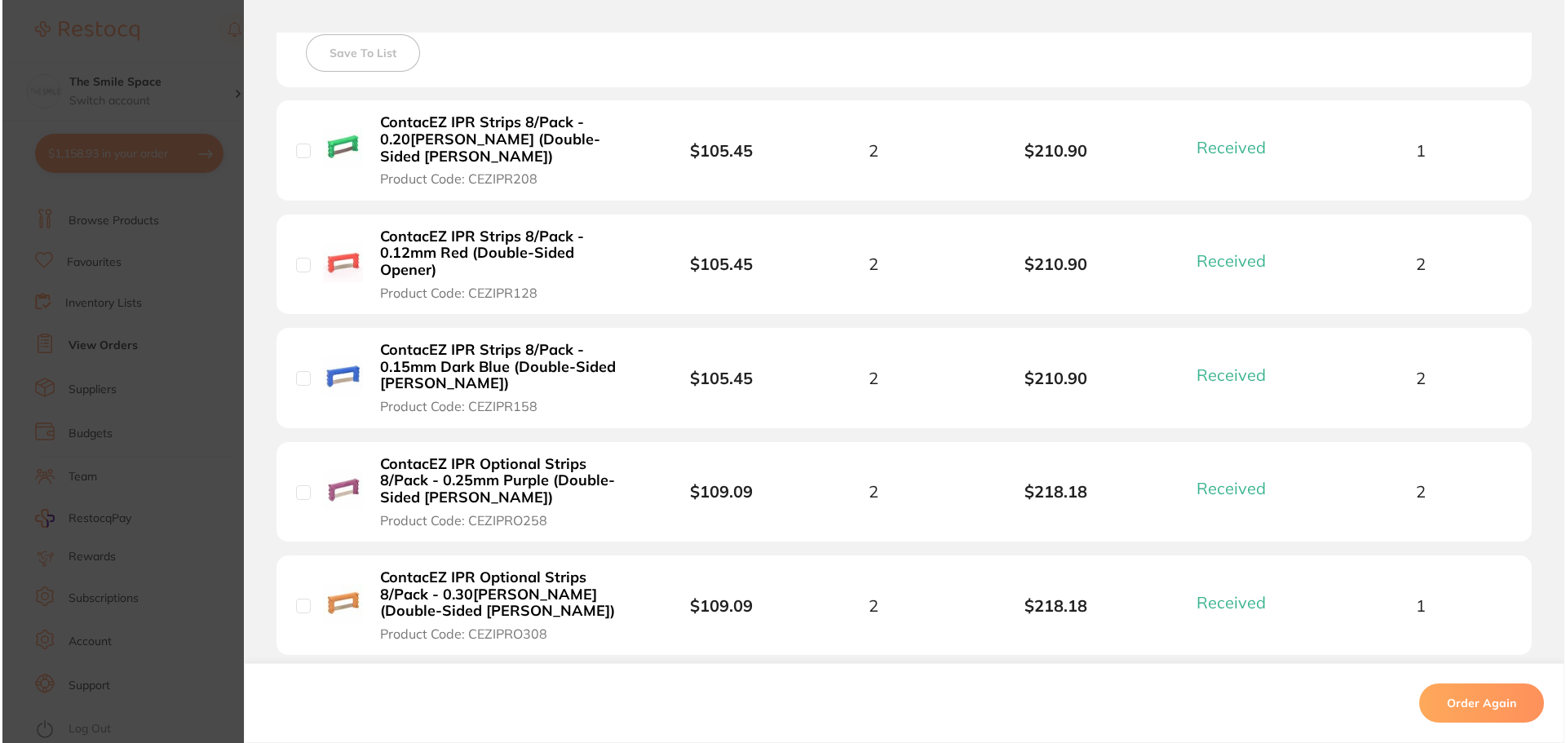
scroll to position [489, 0]
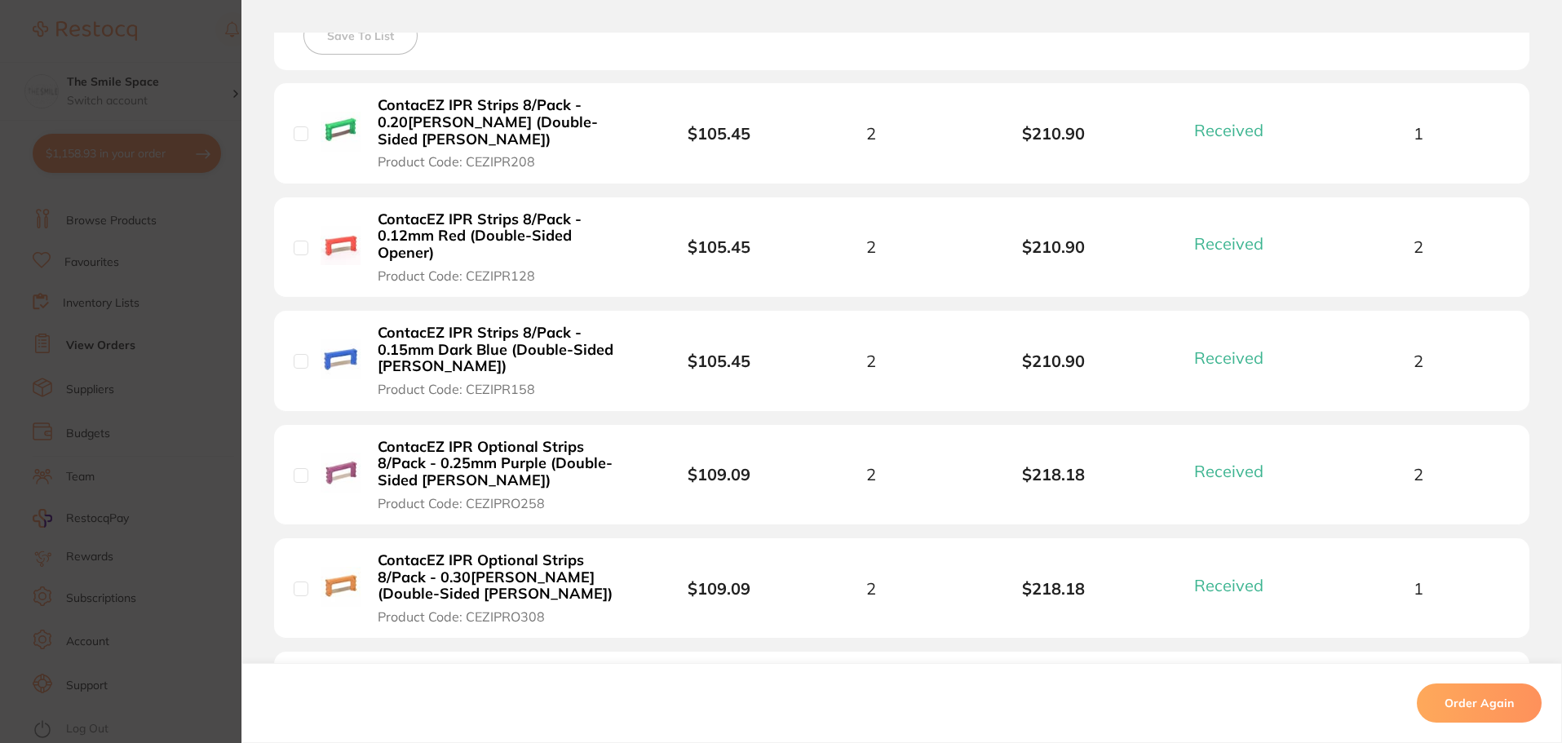
click at [199, 320] on section "Order ID: Restocq- 93226 Order Information 7 Received Completed Order Order Dat…" at bounding box center [781, 371] width 1562 height 743
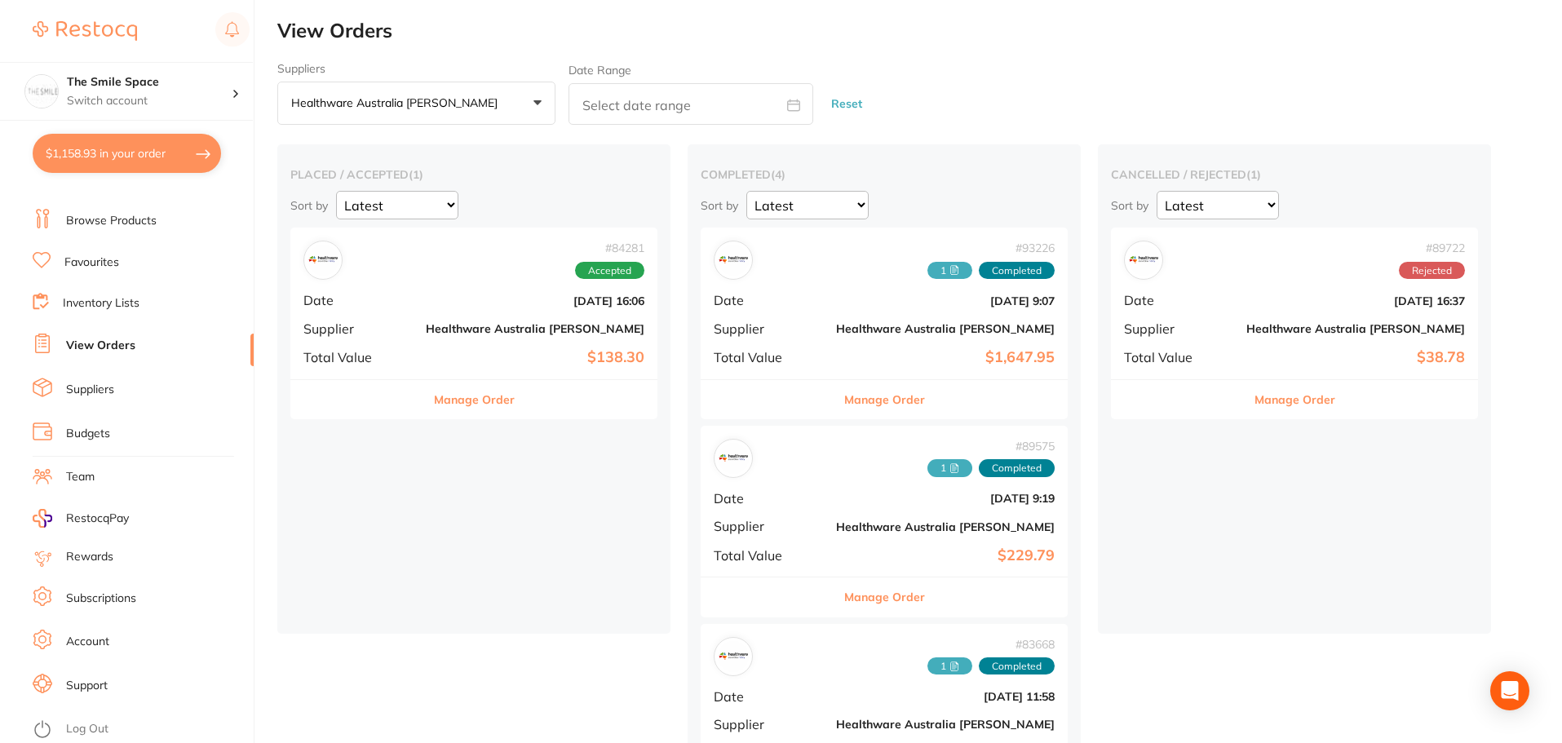
click at [148, 151] on button "$1,158.93 in your order" at bounding box center [127, 153] width 188 height 39
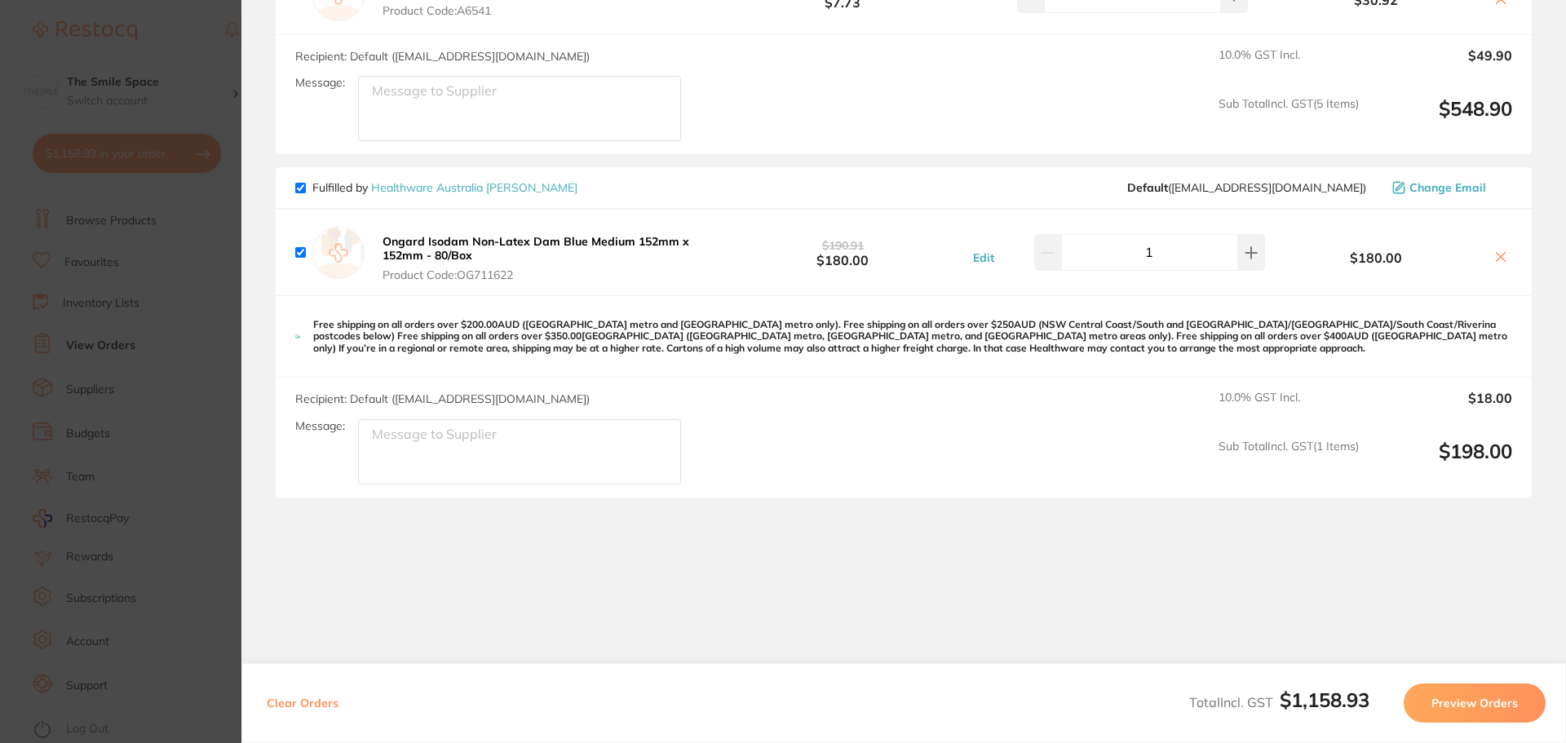
click at [219, 269] on section "Update RRP Set your pre negotiated price for this item. Item Agreed RRP (excl. …" at bounding box center [783, 371] width 1566 height 743
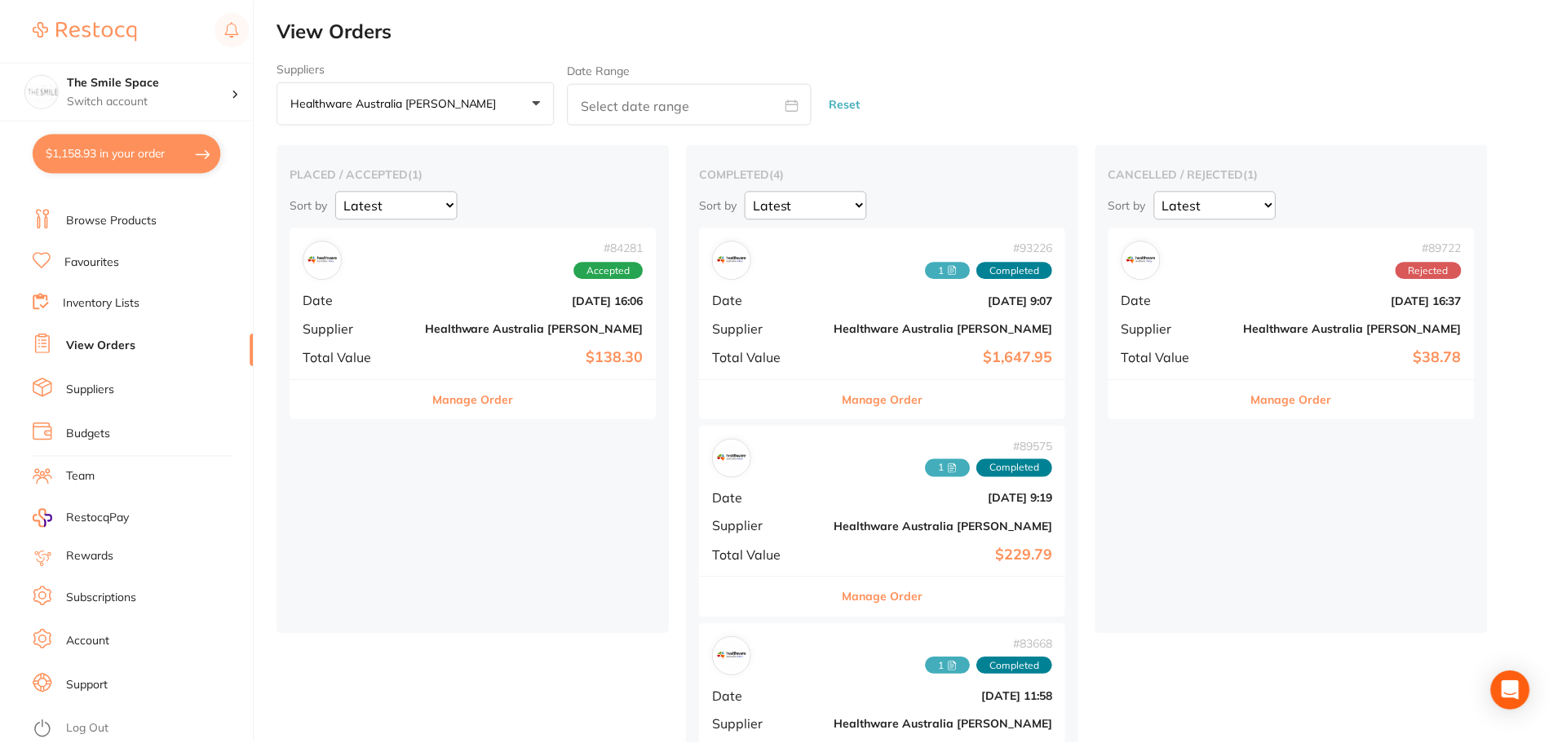
scroll to position [2, 0]
click at [844, 400] on button "Manage Order" at bounding box center [884, 398] width 81 height 39
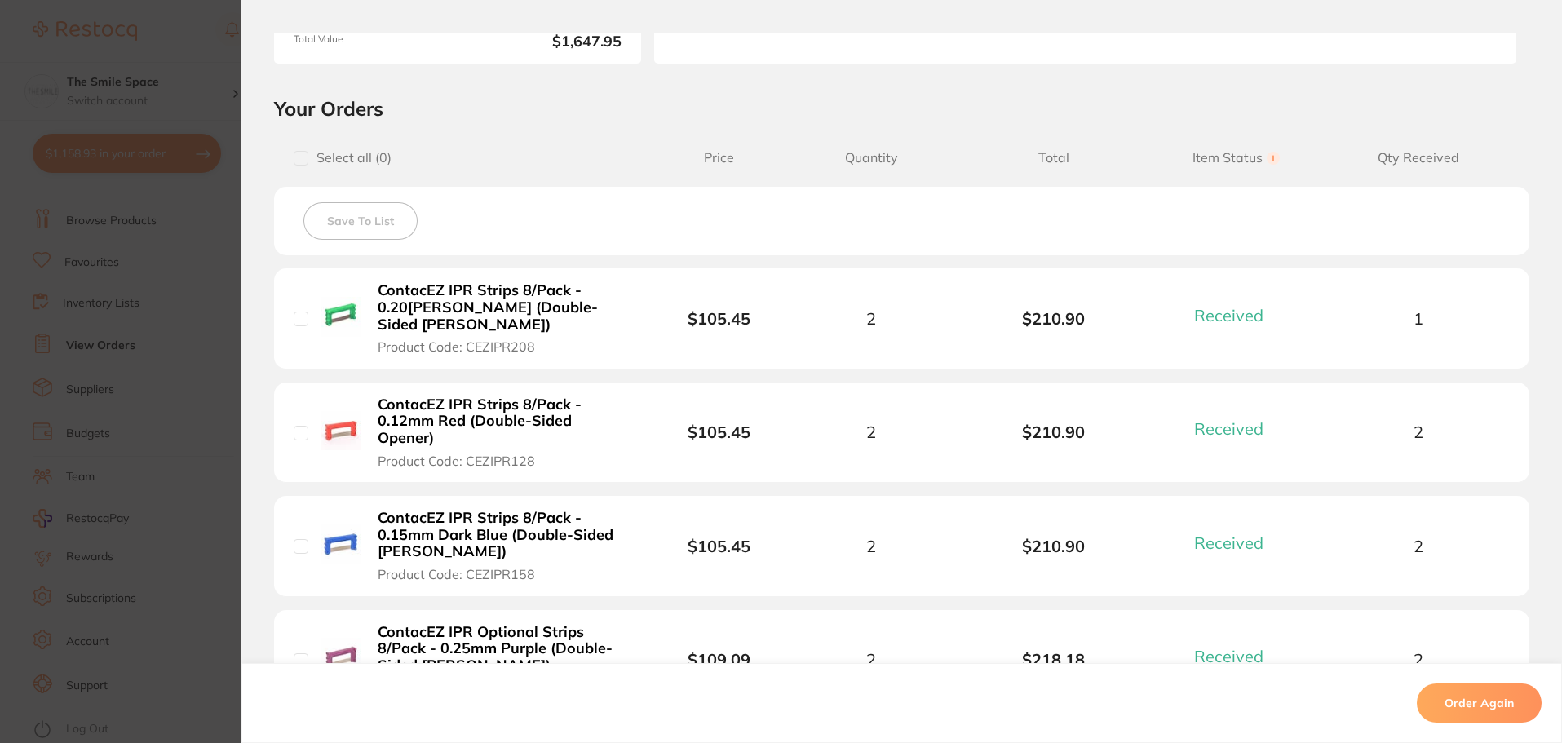
scroll to position [326, 0]
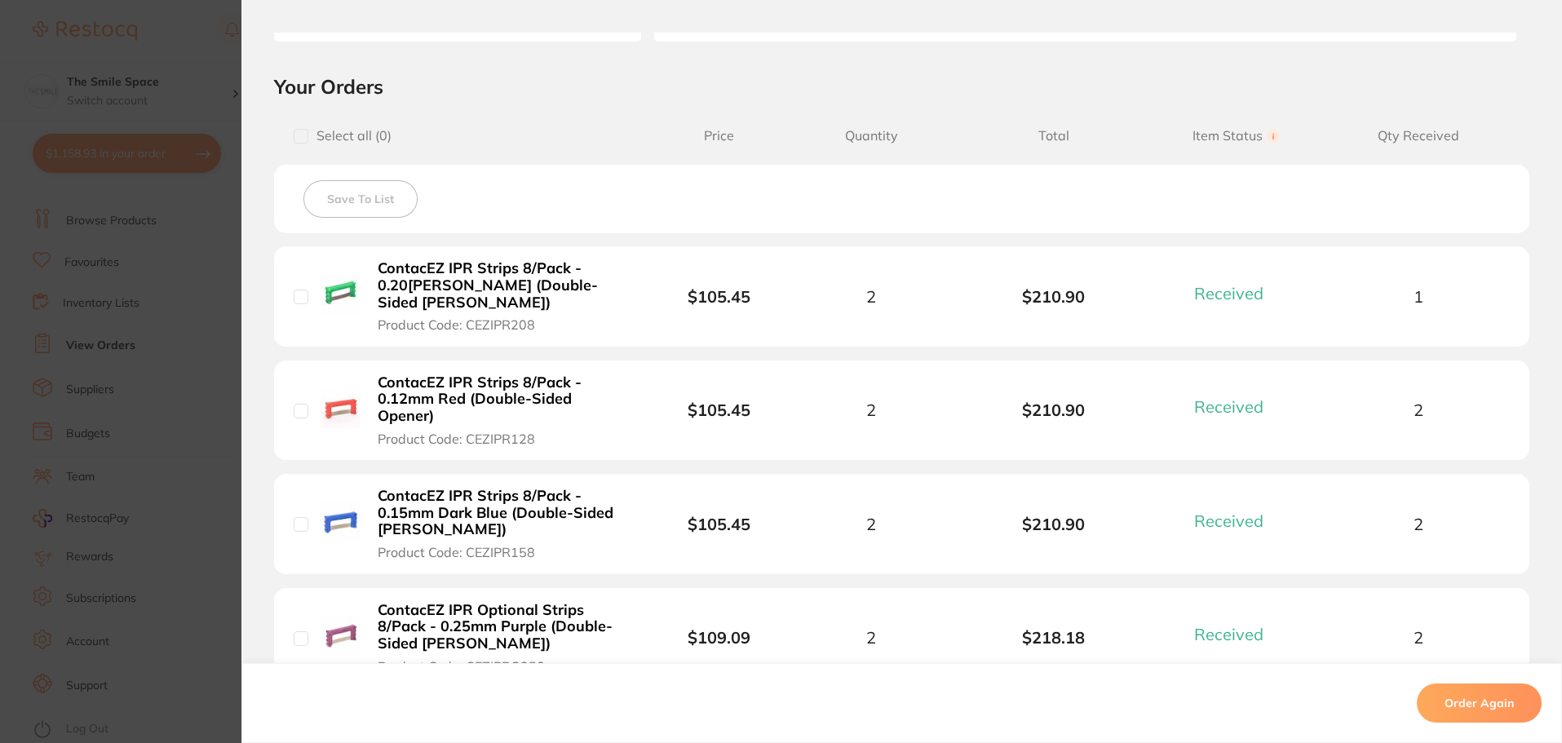
click at [170, 357] on section "Order ID: Restocq- 93226 Order Information 7 Received Completed Order Order Dat…" at bounding box center [781, 371] width 1562 height 743
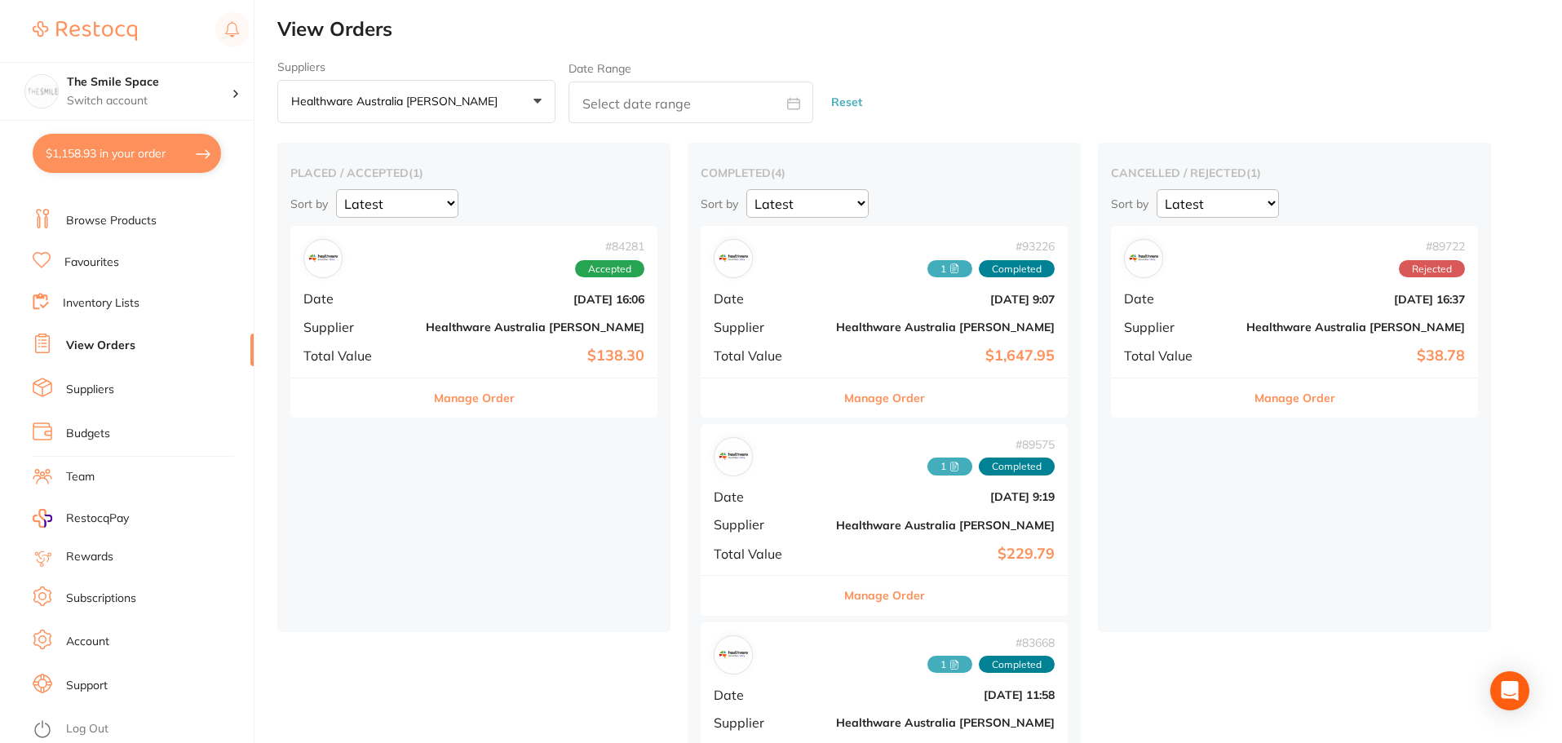
click at [844, 588] on button "Manage Order" at bounding box center [884, 595] width 81 height 39
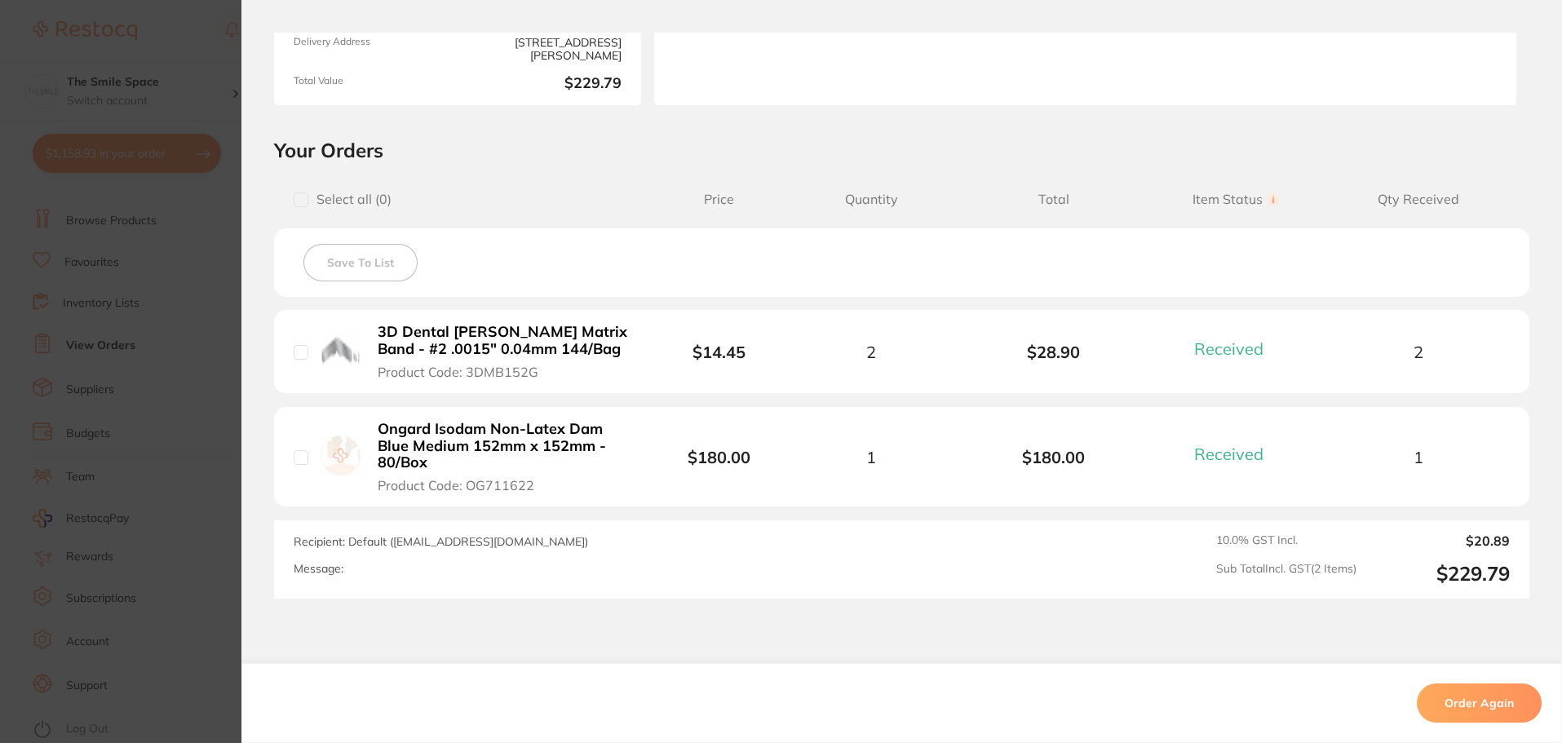
scroll to position [326, 0]
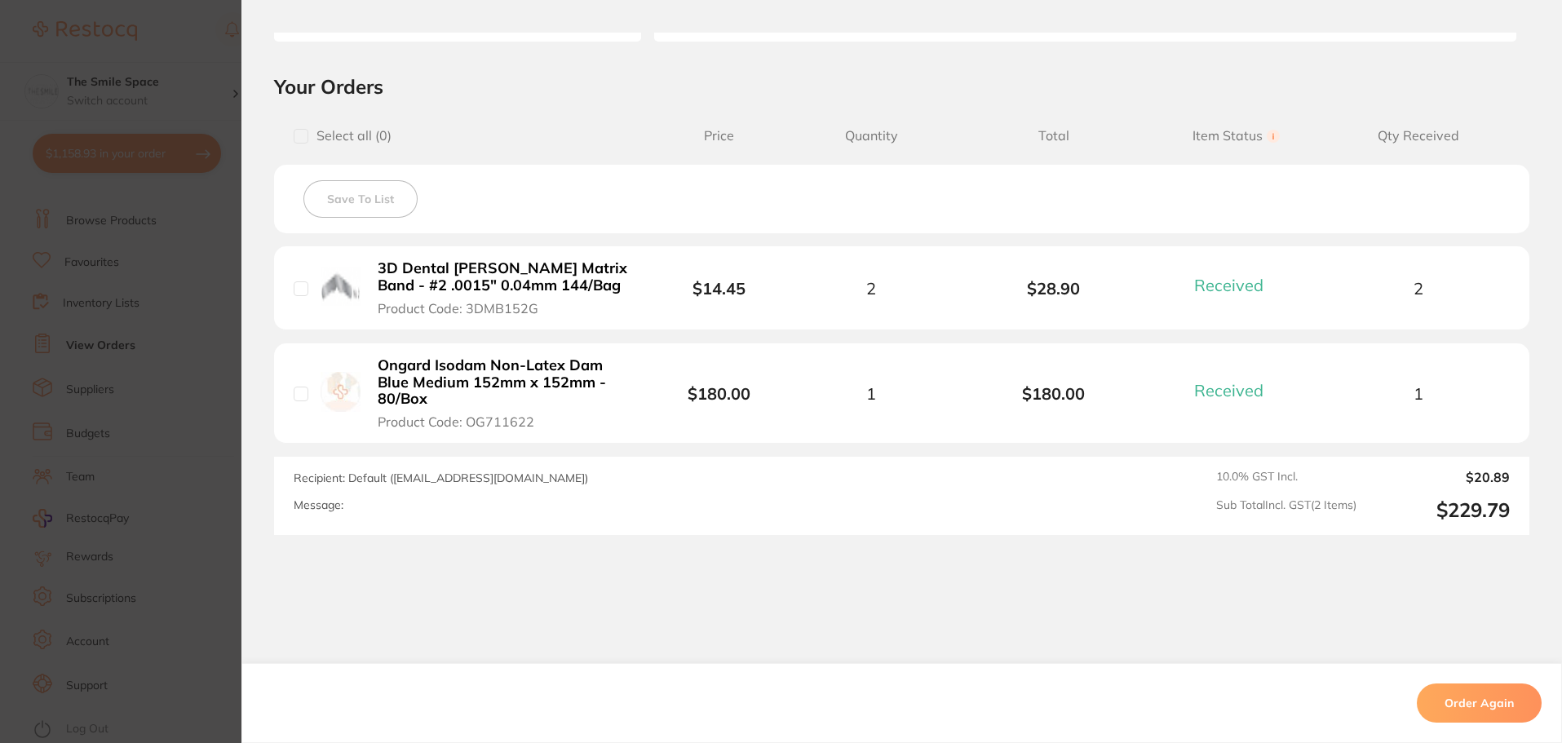
click at [303, 291] on input "checkbox" at bounding box center [301, 288] width 15 height 15
checkbox input "true"
click at [1467, 712] on button "Order Again" at bounding box center [1479, 703] width 125 height 39
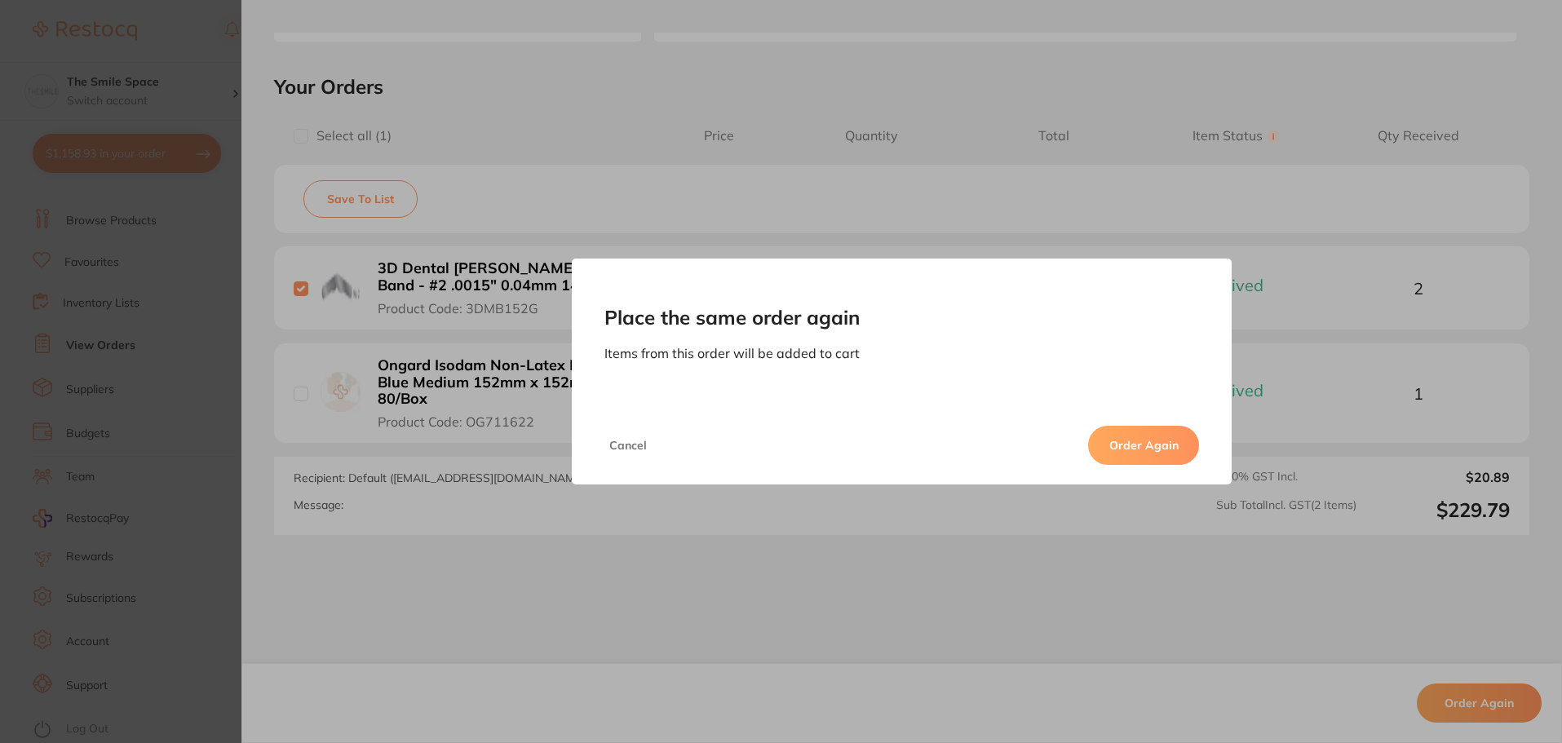
click at [1194, 441] on button "Order Again" at bounding box center [1143, 445] width 111 height 39
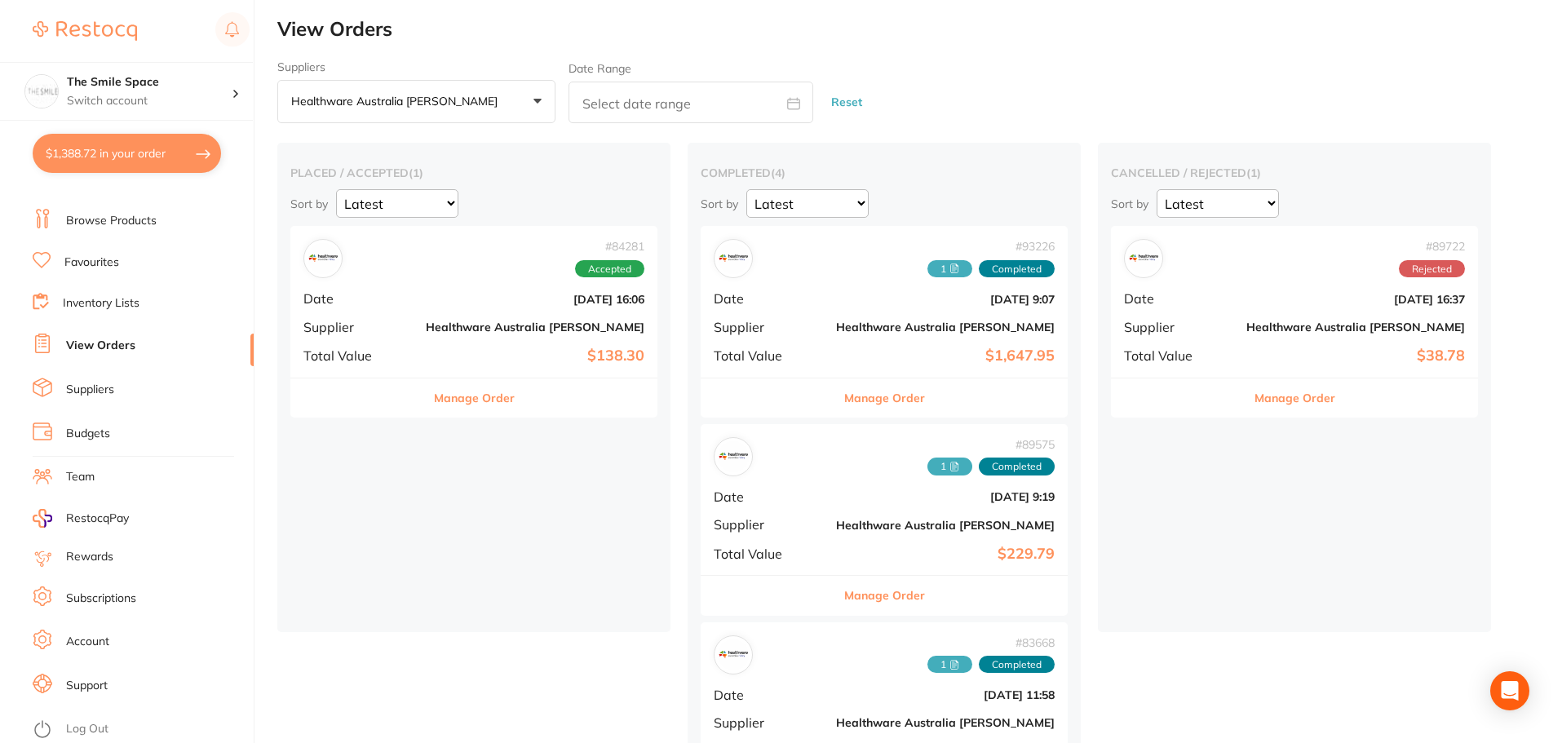
checkbox input "false"
type input "2"
click at [101, 159] on button "$1,388.72 in your order" at bounding box center [127, 153] width 188 height 39
checkbox input "true"
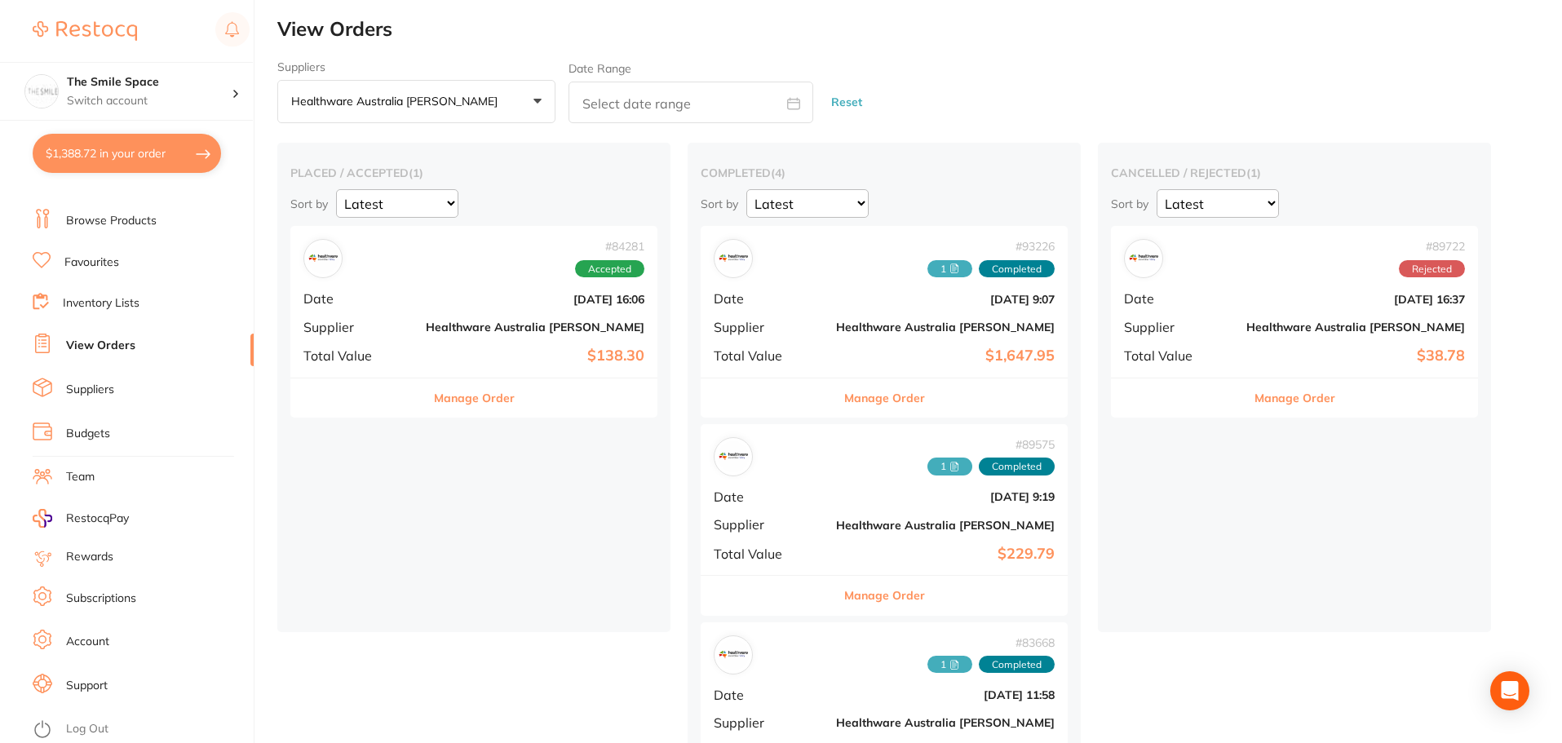
checkbox input "true"
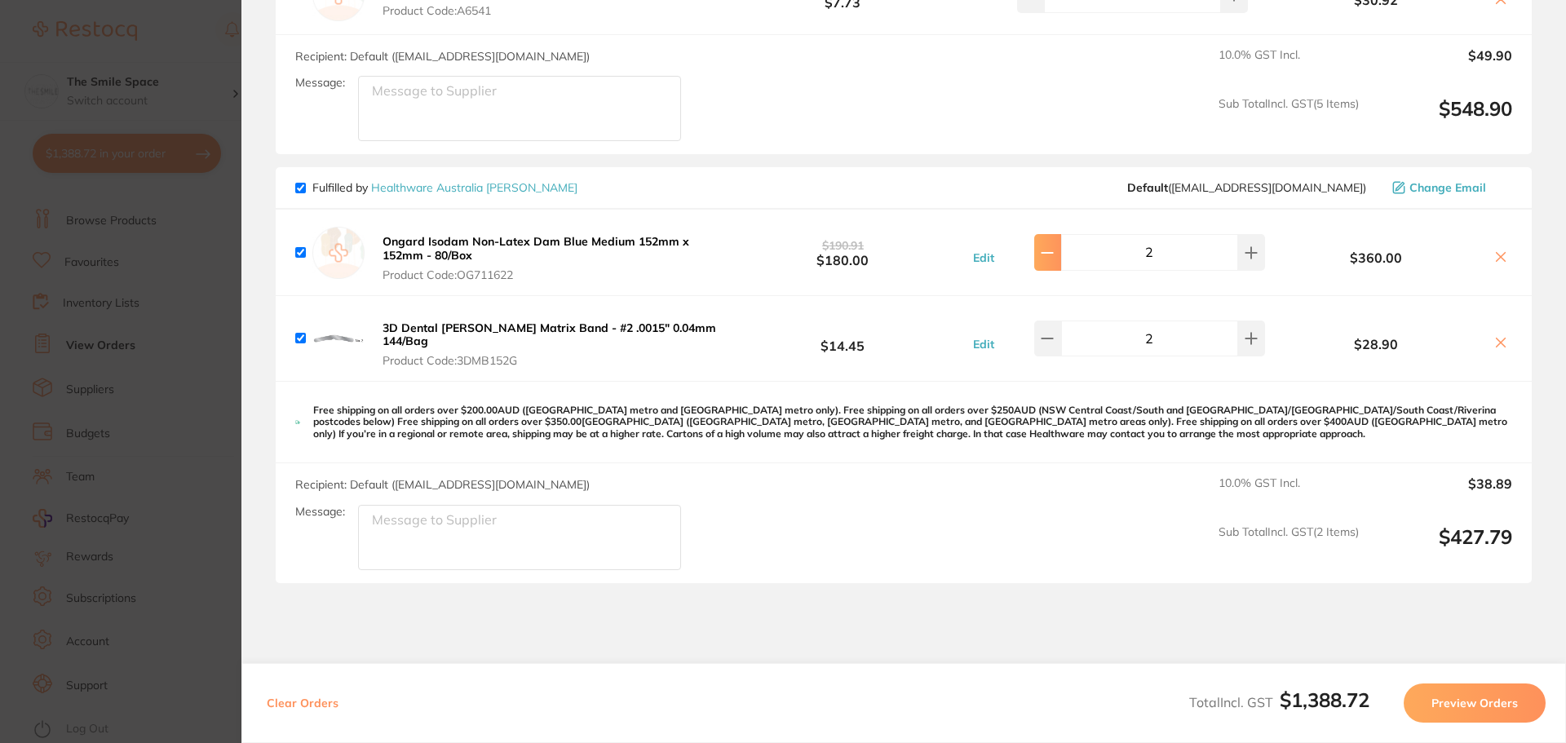
click at [1042, 236] on button at bounding box center [1047, 252] width 27 height 36
type input "1"
click at [1053, 339] on icon at bounding box center [1048, 339] width 11 height 0
type input "1"
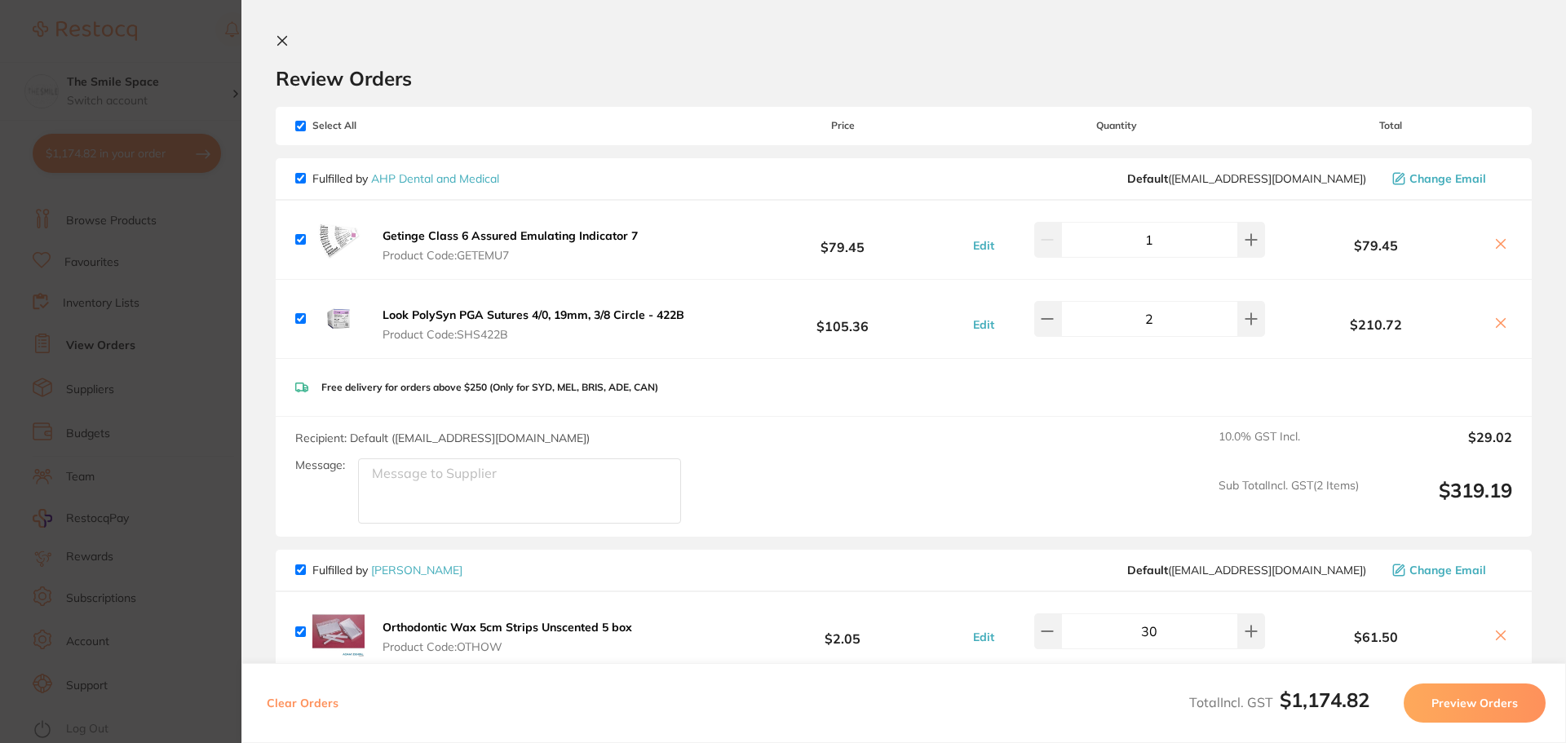
click at [1488, 689] on button "Preview Orders" at bounding box center [1475, 703] width 142 height 39
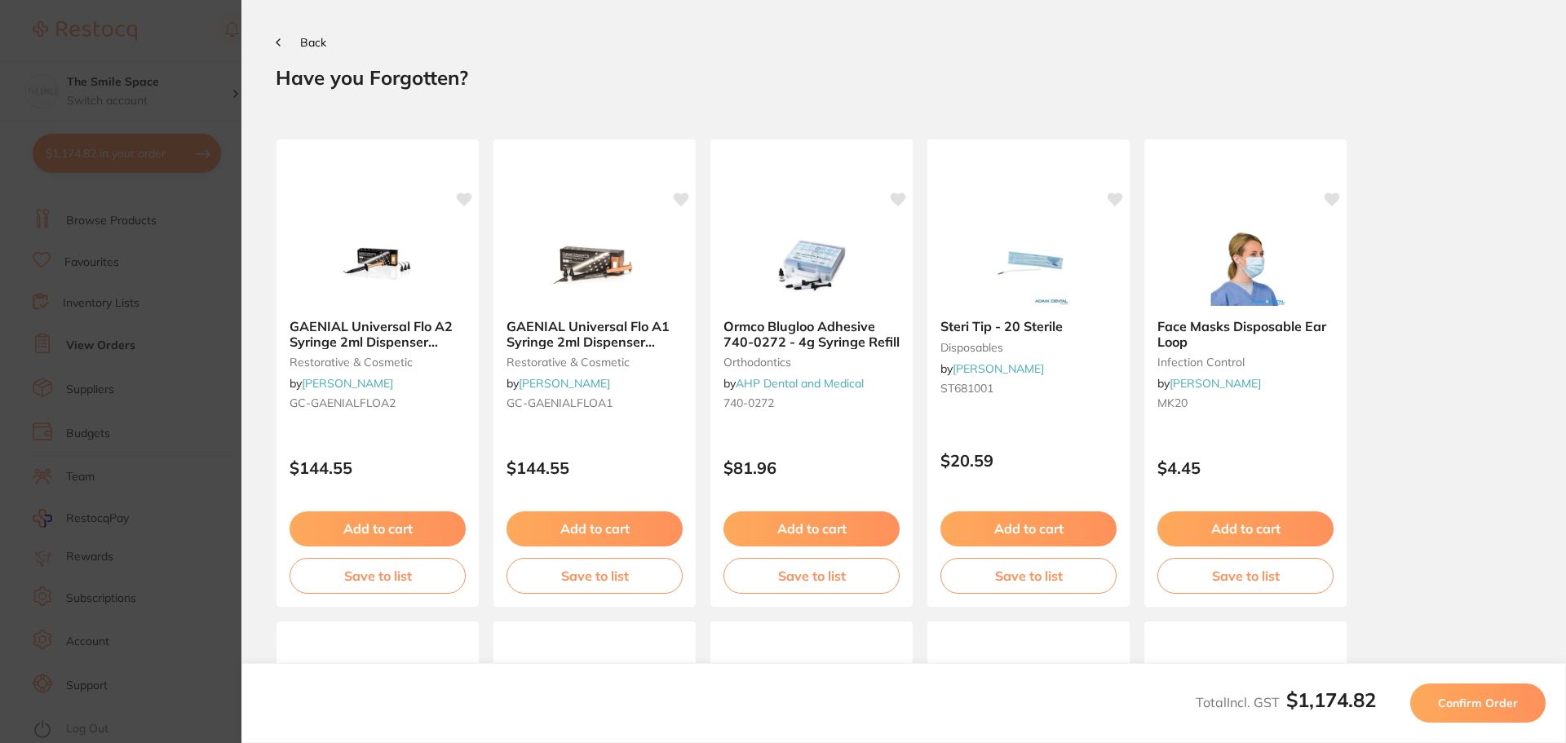
click at [1484, 696] on span "Confirm Order" at bounding box center [1478, 703] width 80 height 15
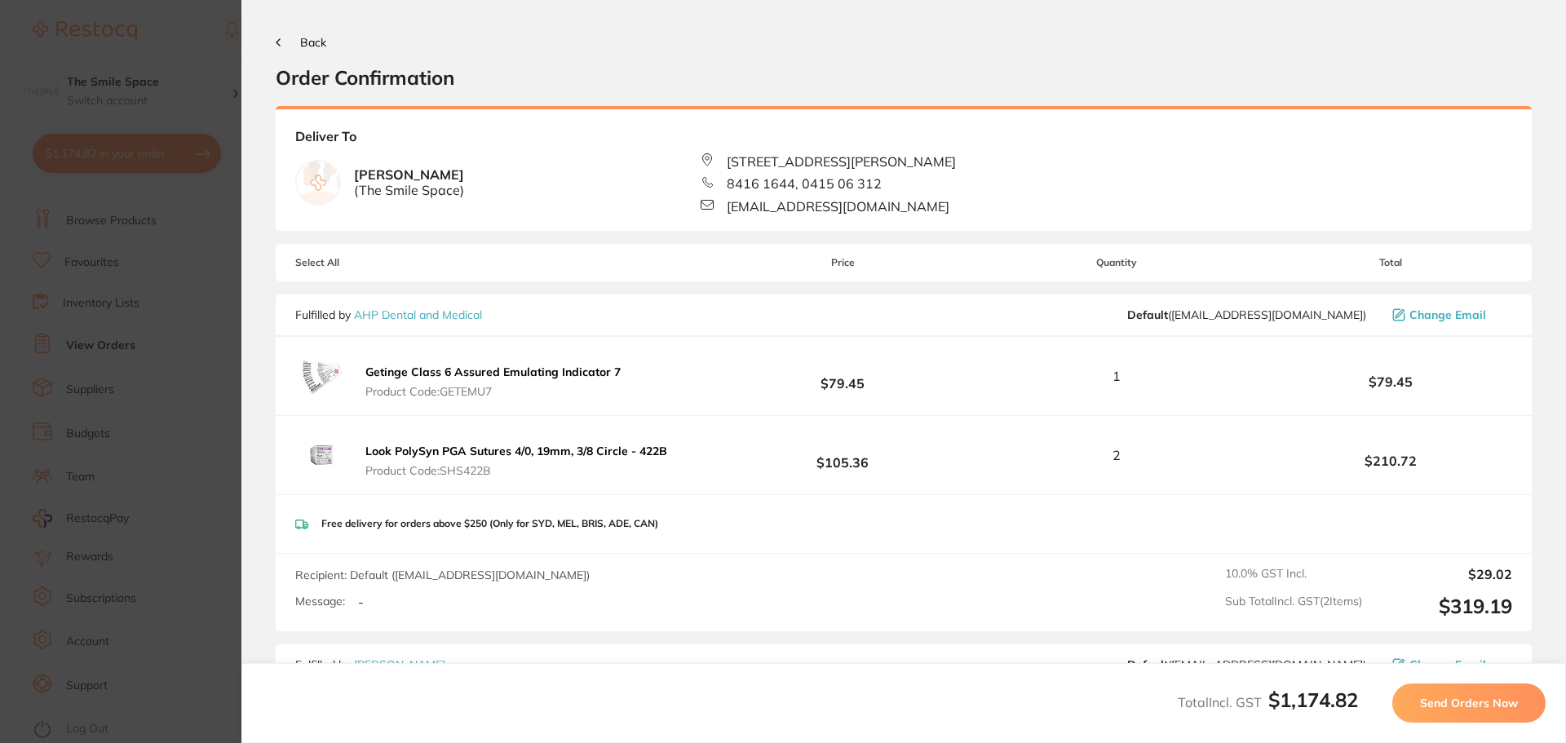
click at [1521, 701] on button "Send Orders Now" at bounding box center [1469, 703] width 153 height 39
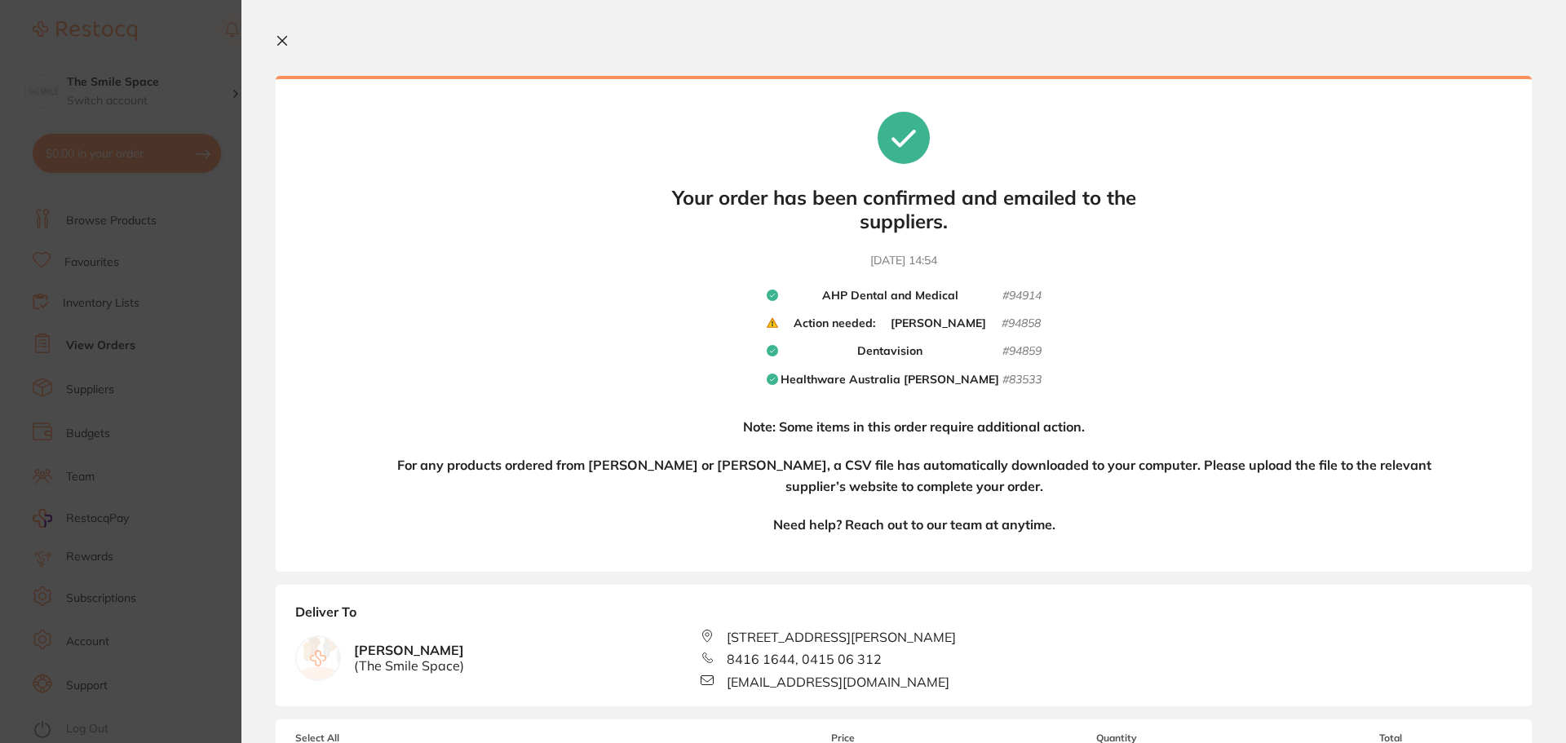
click at [808, 325] on b "Action needed:" at bounding box center [835, 324] width 82 height 15
click at [769, 326] on icon at bounding box center [772, 322] width 11 height 9
click at [208, 230] on section "Update RRP Set your pre negotiated price for this item. Item Agreed RRP (excl. …" at bounding box center [783, 371] width 1566 height 743
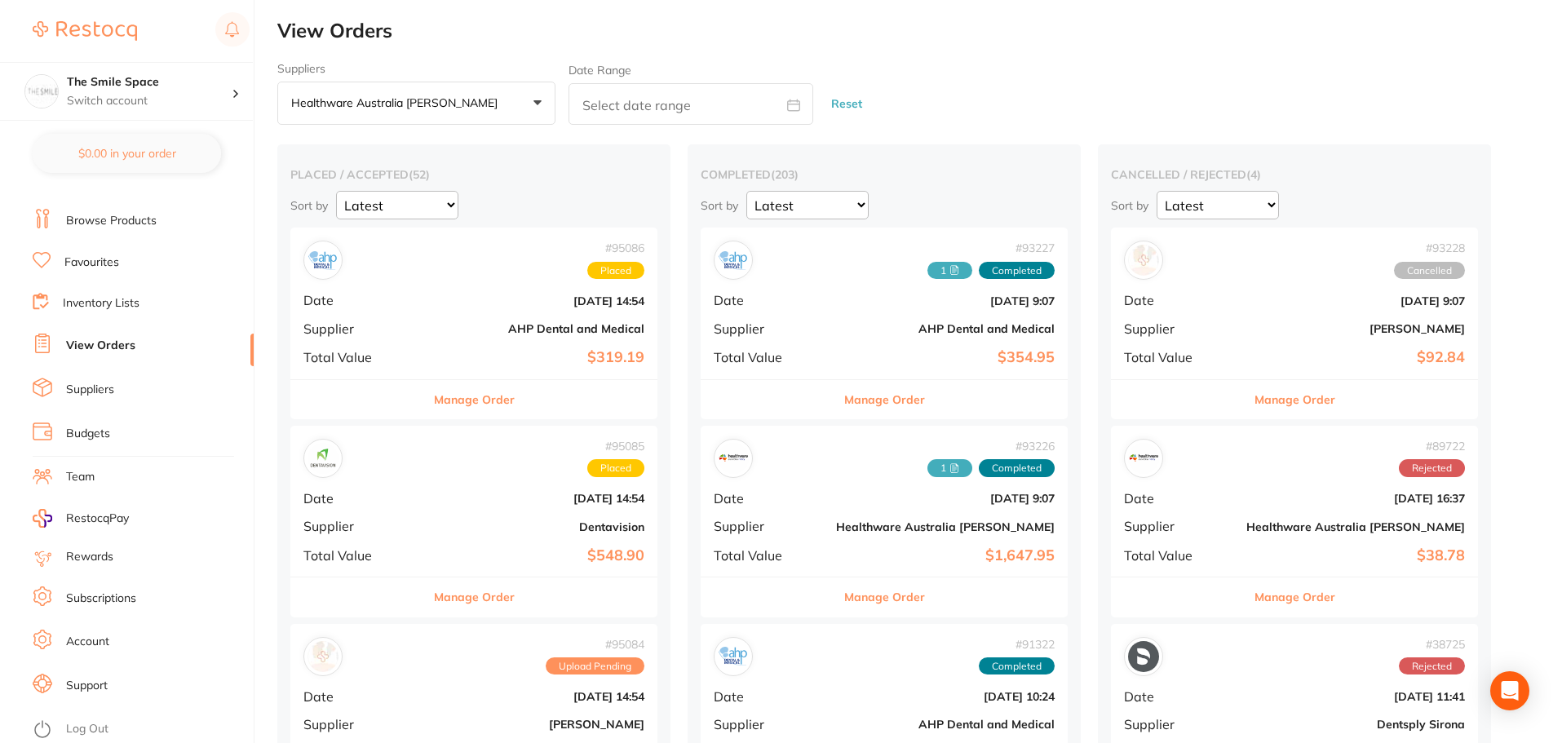
click at [511, 610] on div "Manage Order" at bounding box center [473, 597] width 367 height 40
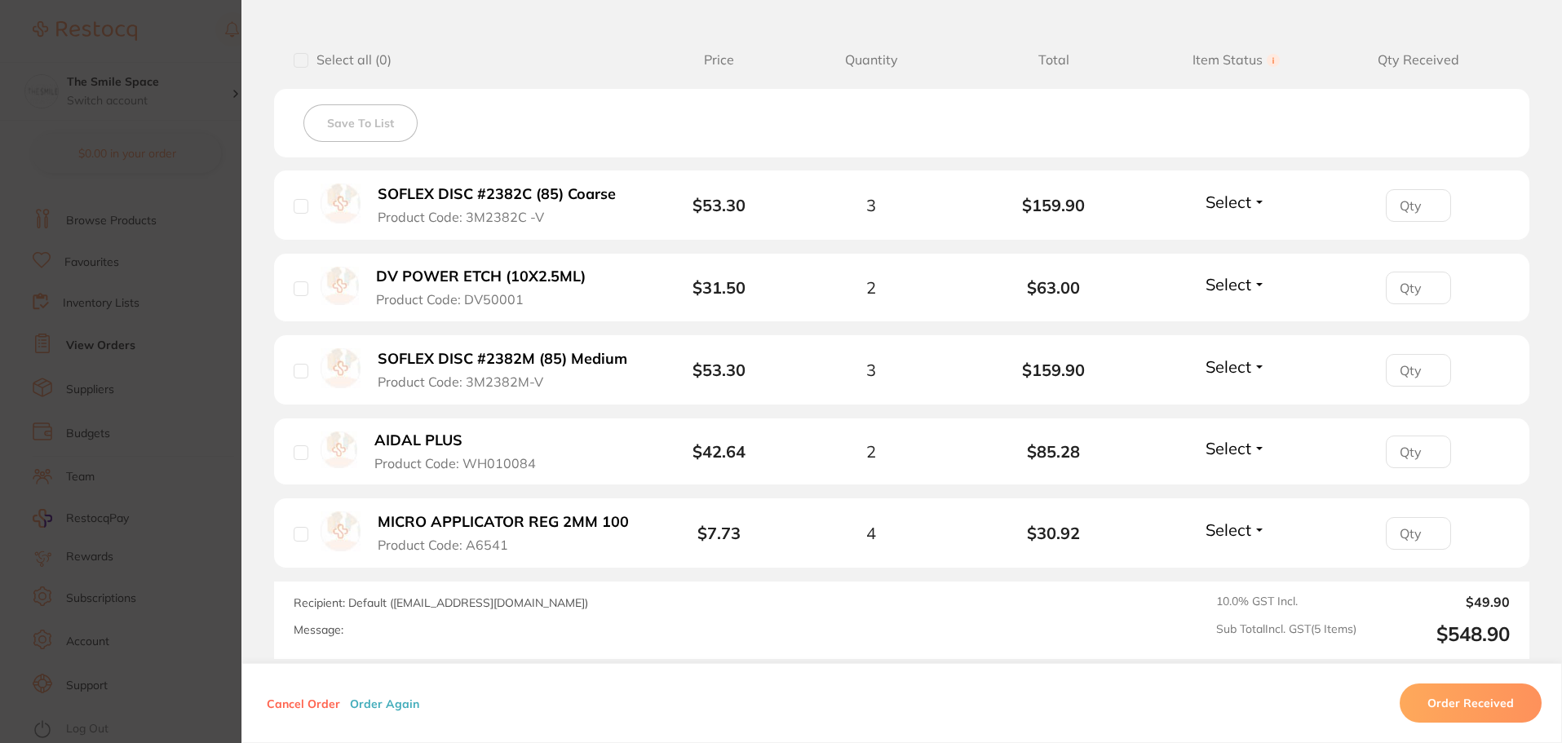
scroll to position [408, 0]
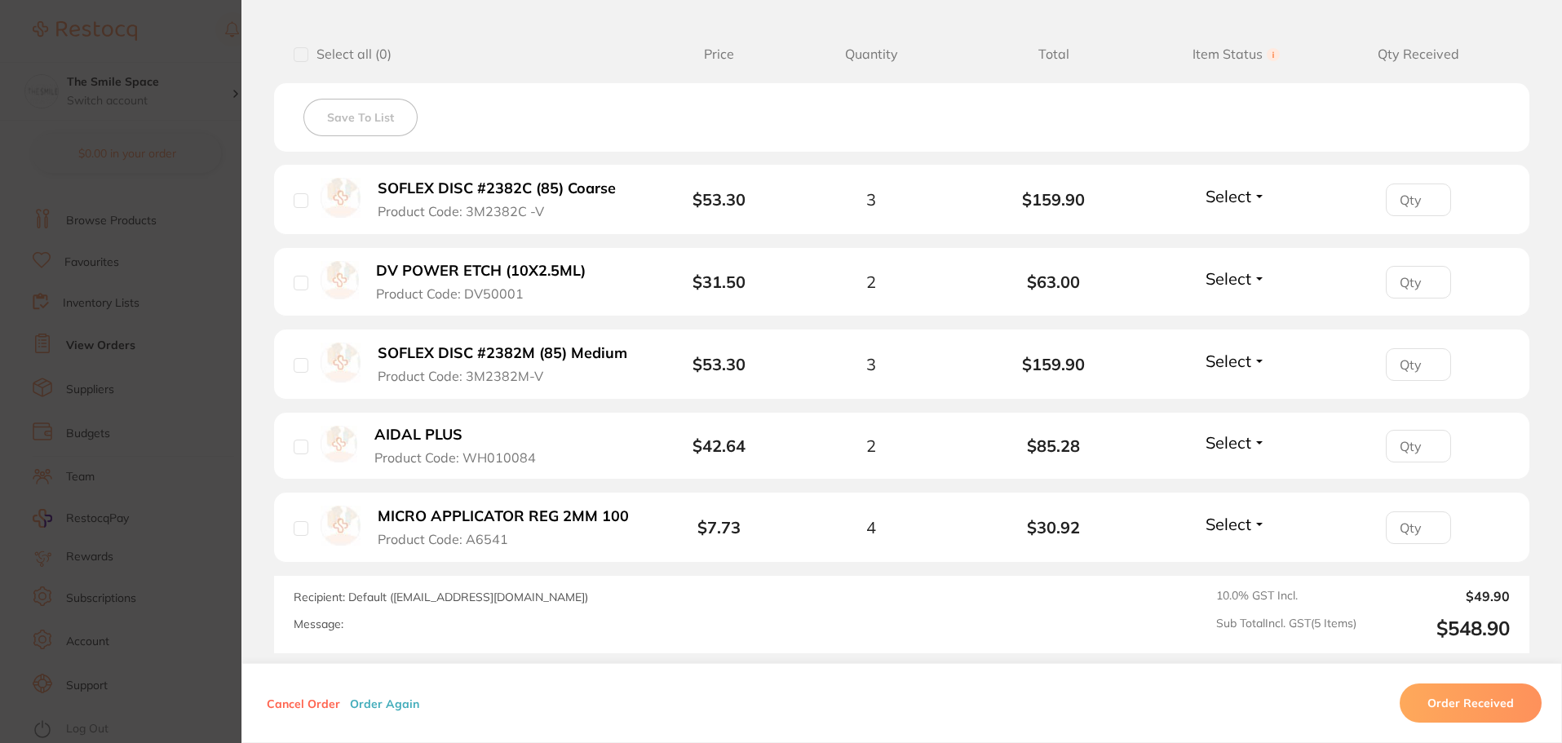
click at [151, 371] on section "Order ID: Restocq- 95085 Order Information Placed Order Order Date [DATE] 14:54…" at bounding box center [781, 371] width 1562 height 743
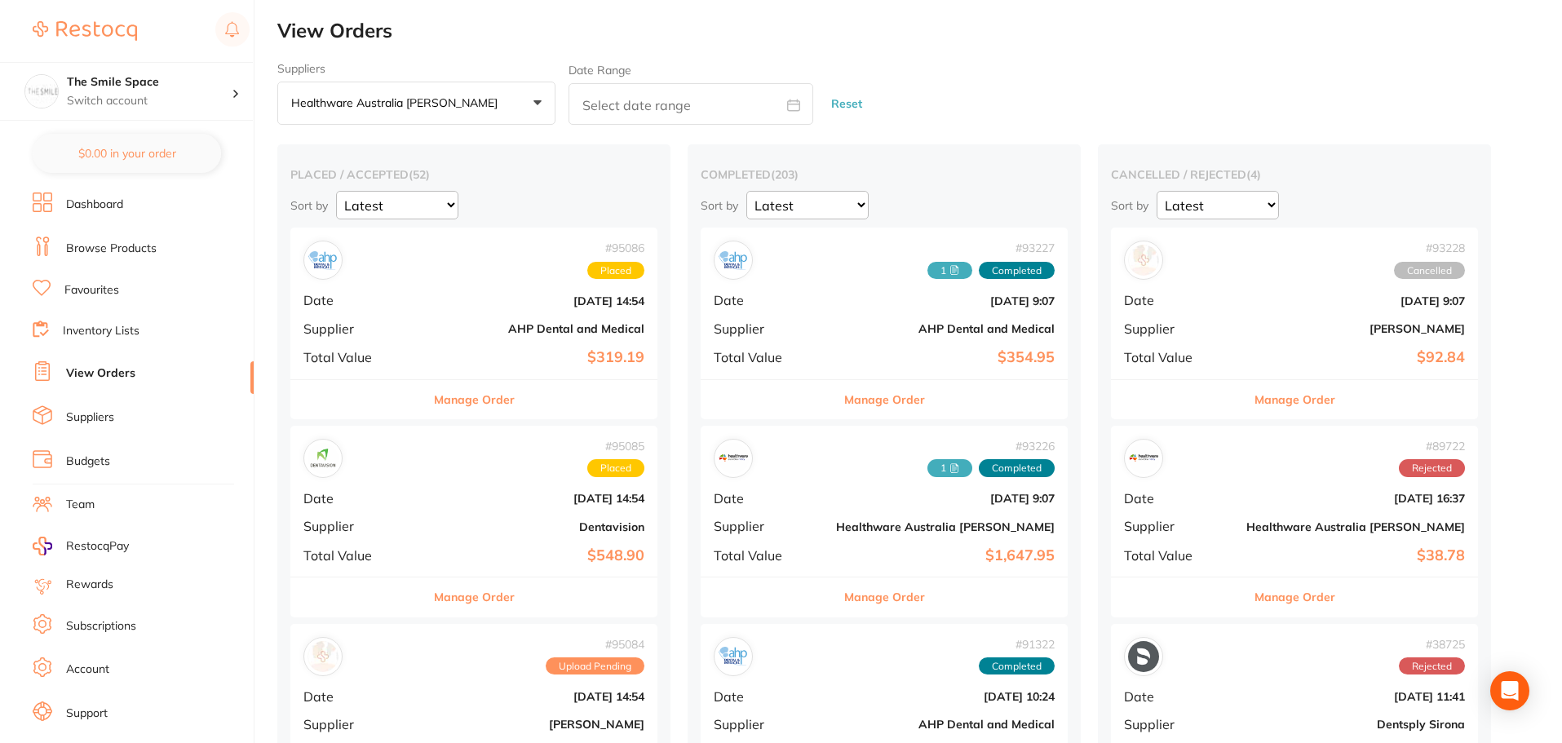
click at [97, 250] on link "Browse Products" at bounding box center [111, 249] width 91 height 16
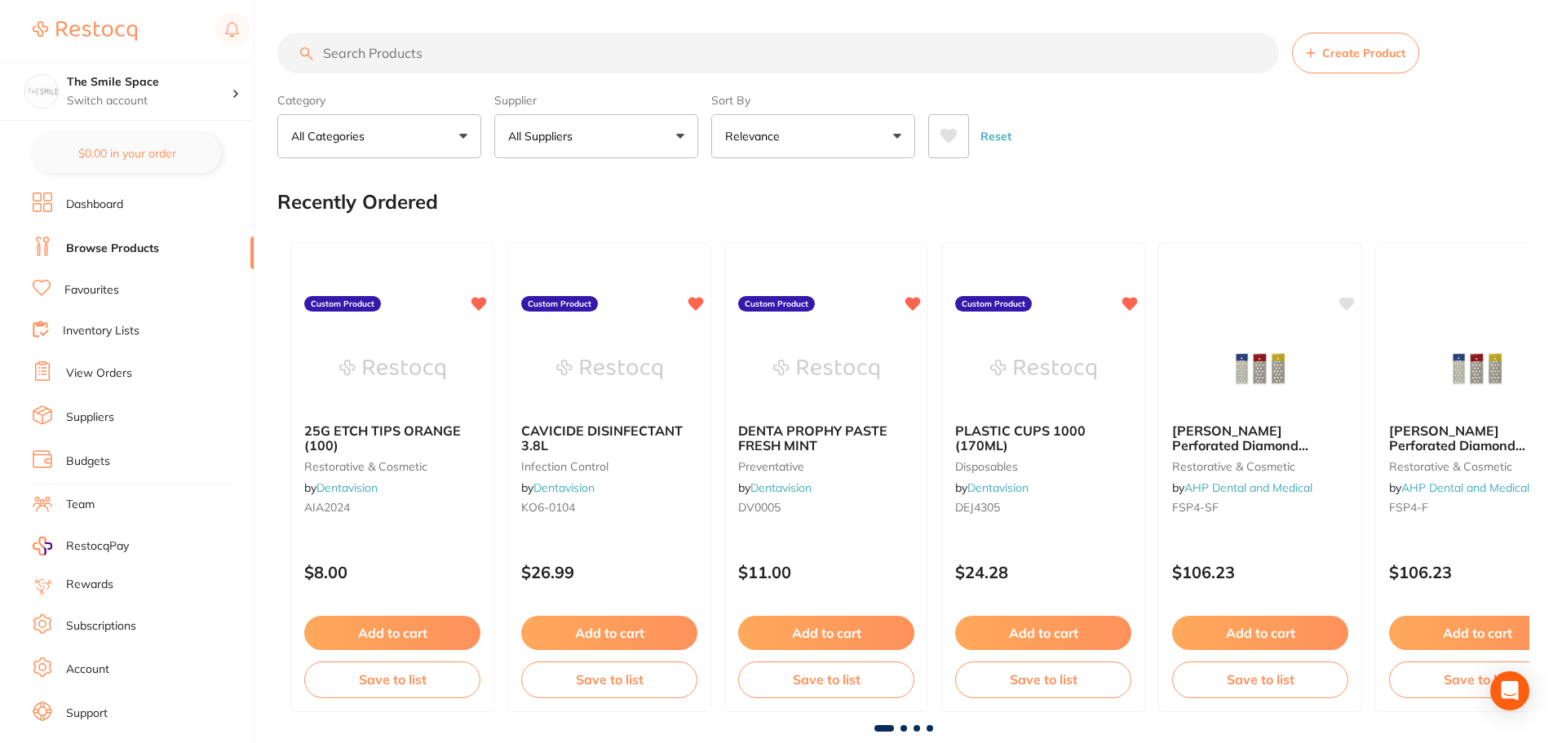
click at [374, 49] on input "search" at bounding box center [778, 53] width 1002 height 41
drag, startPoint x: 374, startPoint y: 49, endPoint x: 616, endPoint y: 49, distance: 242.3
click at [433, 49] on input "search" at bounding box center [778, 53] width 1002 height 41
click at [484, 54] on input "search" at bounding box center [778, 53] width 1002 height 41
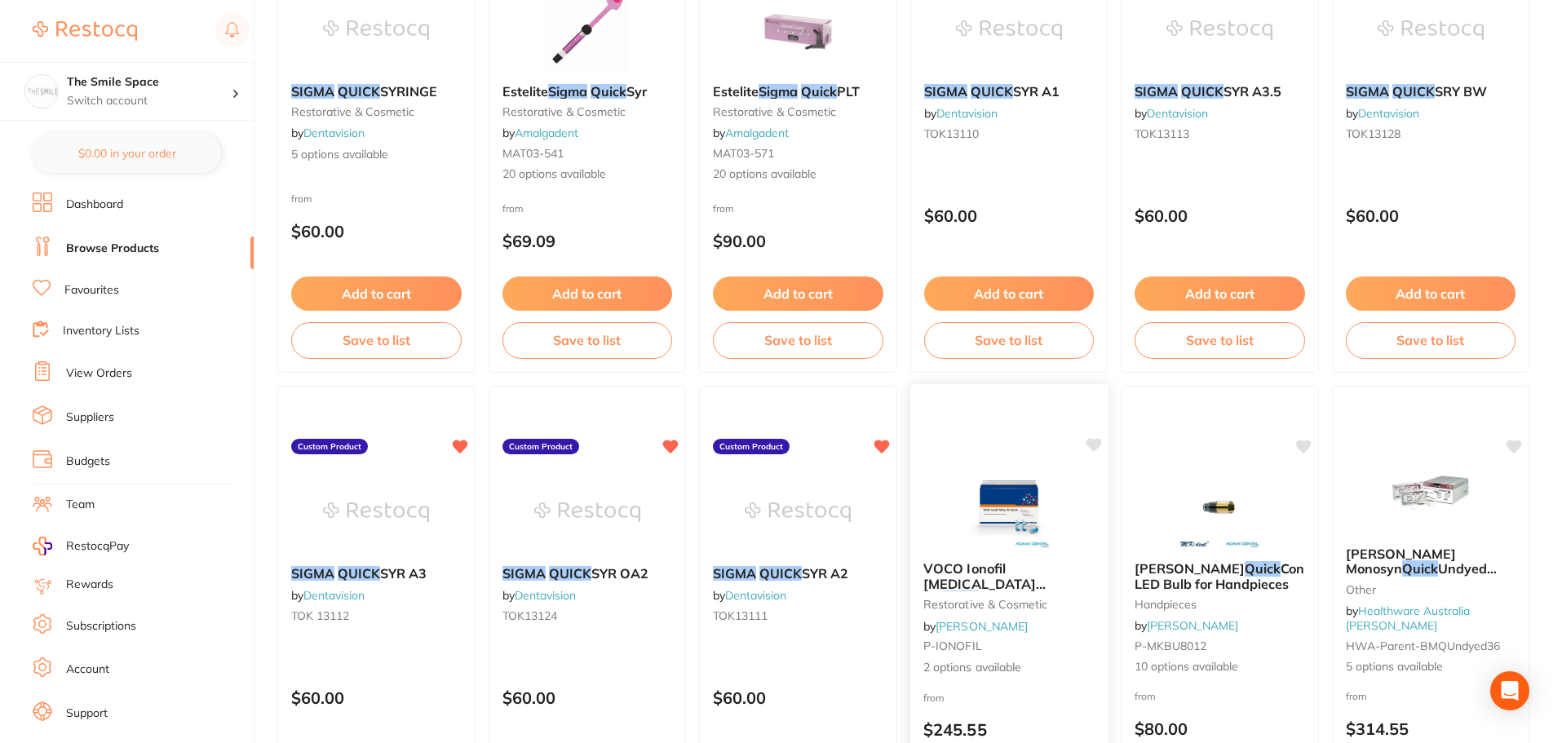
scroll to position [408, 0]
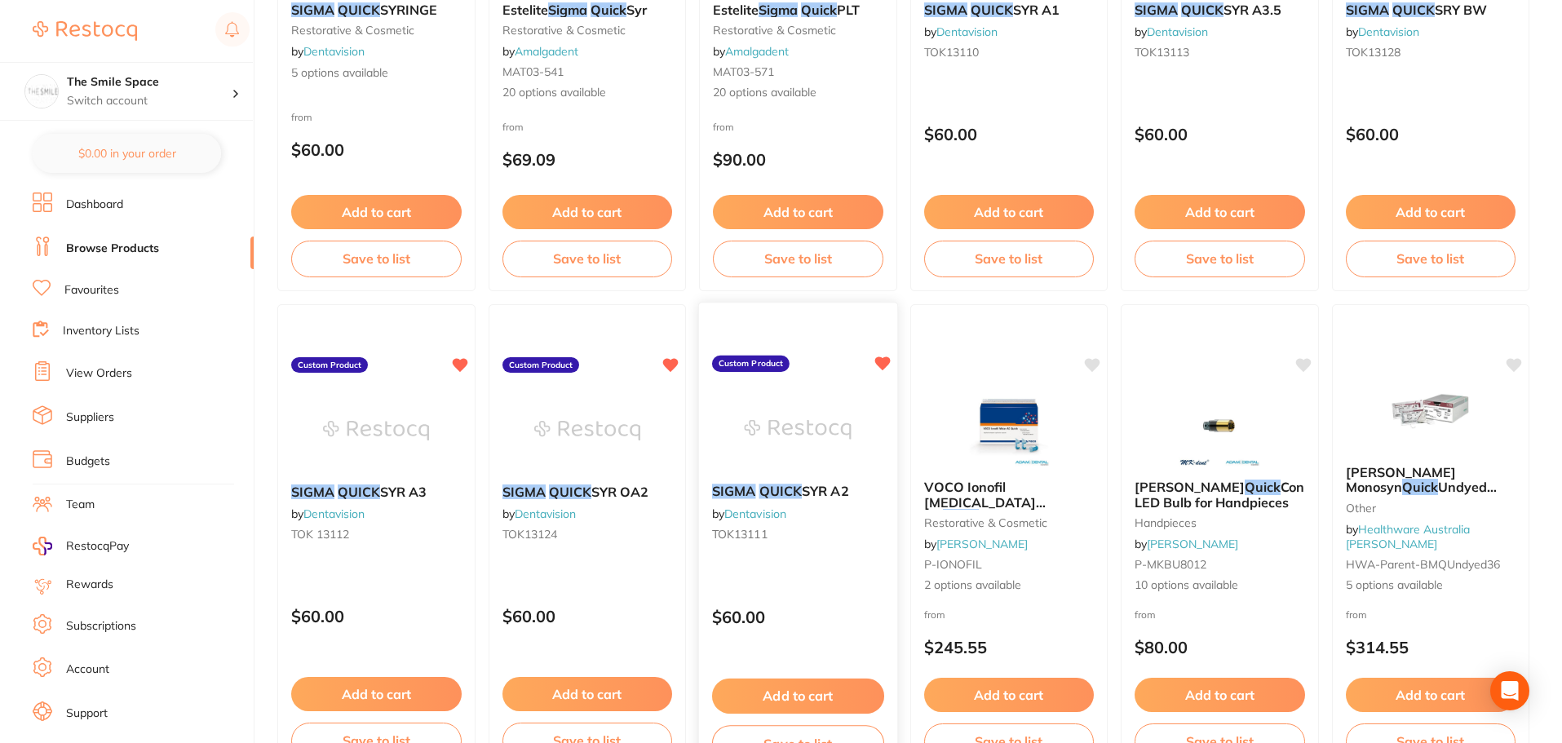
type input "sigma quick"
click at [799, 702] on button "Add to cart" at bounding box center [798, 696] width 172 height 35
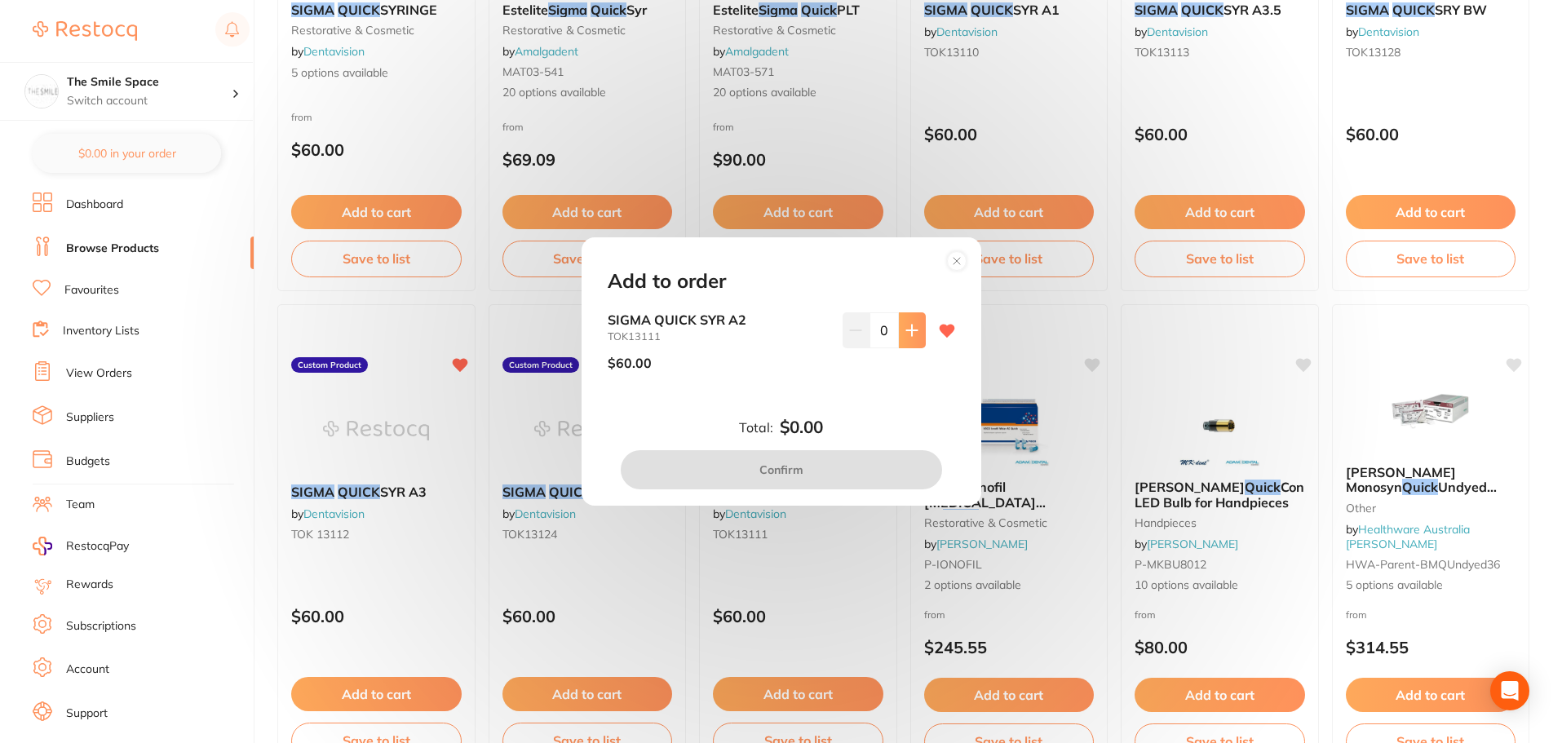
click at [900, 336] on button at bounding box center [912, 330] width 27 height 36
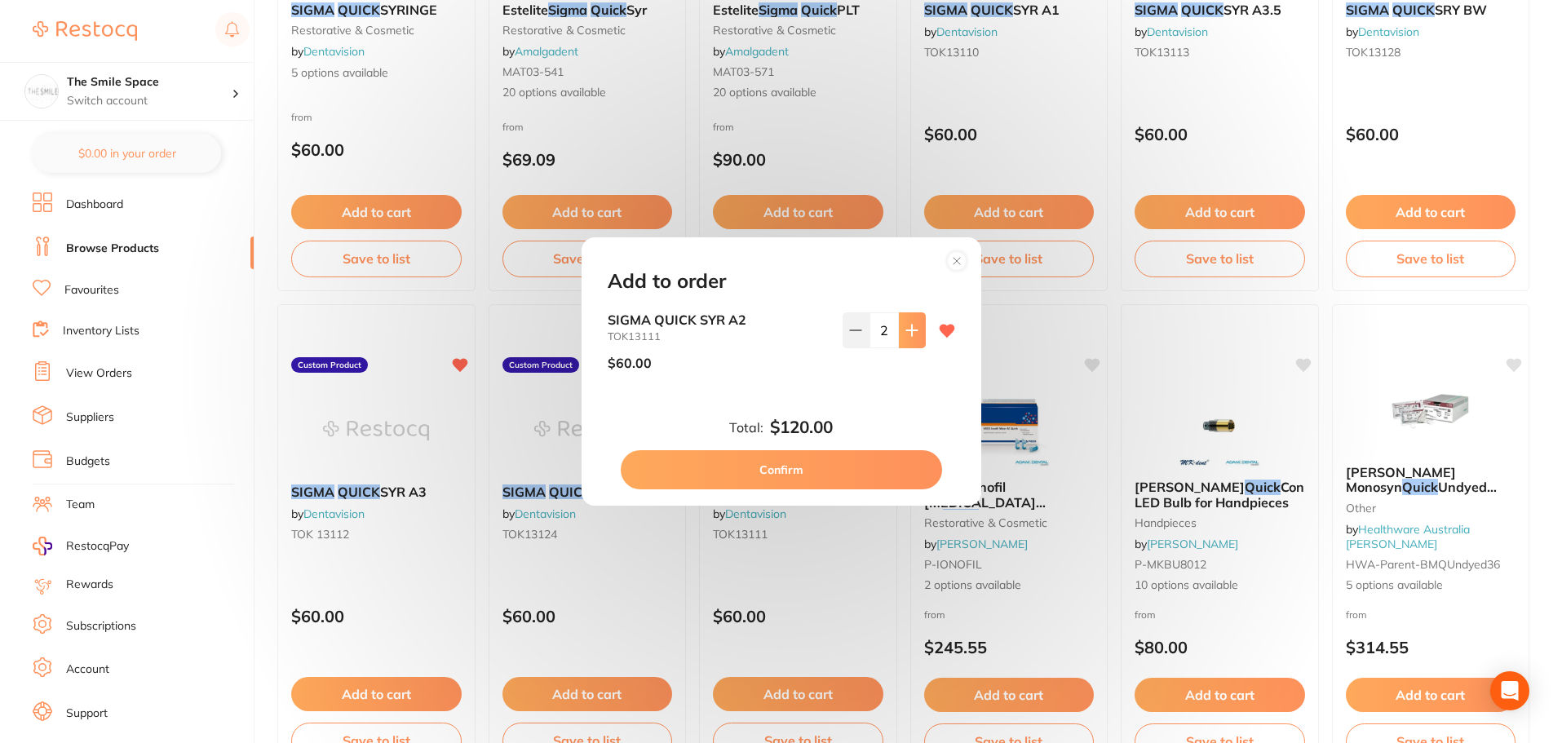
click at [900, 336] on button at bounding box center [912, 330] width 27 height 36
type input "5"
click at [777, 476] on button "Confirm" at bounding box center [781, 469] width 321 height 39
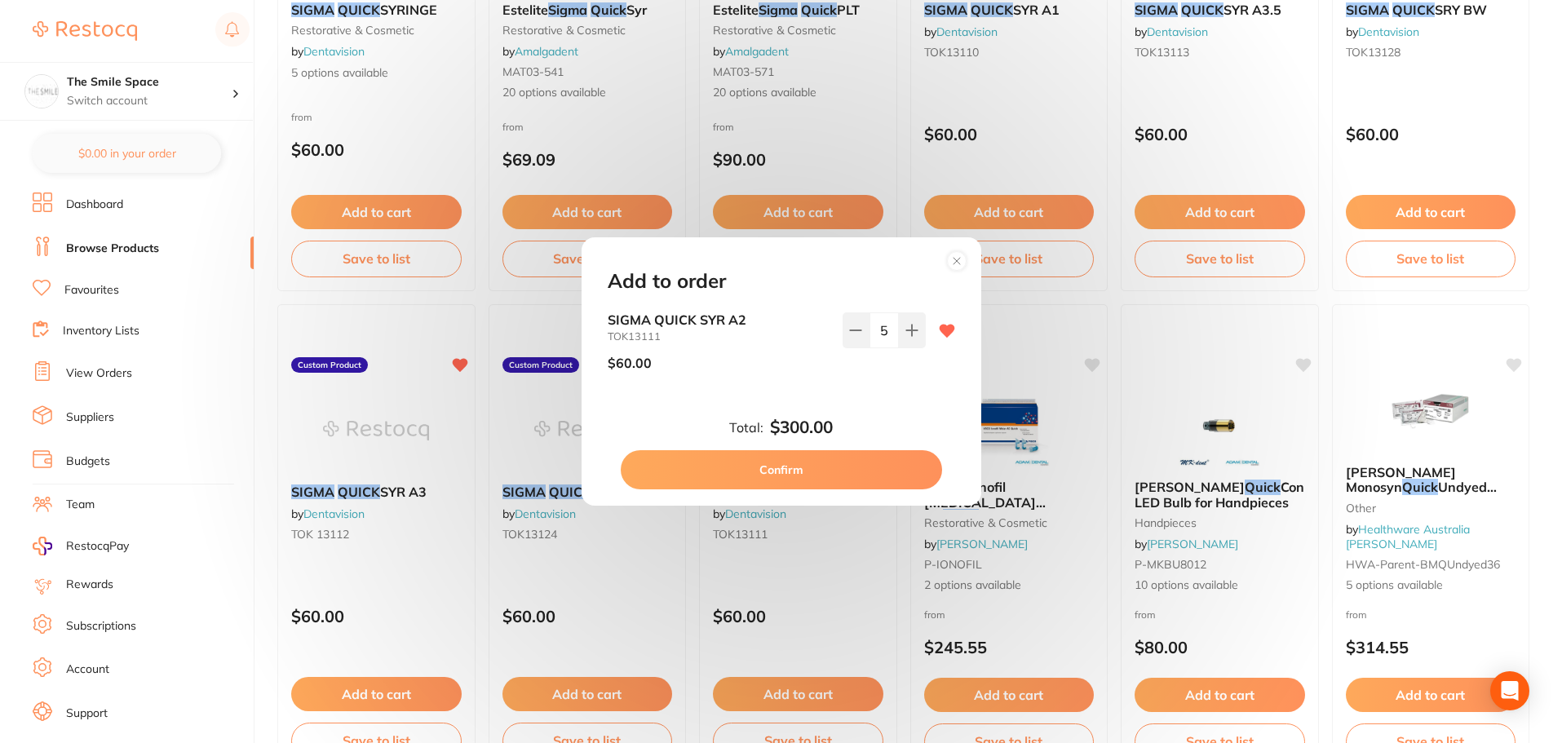
checkbox input "false"
